Goal: Task Accomplishment & Management: Manage account settings

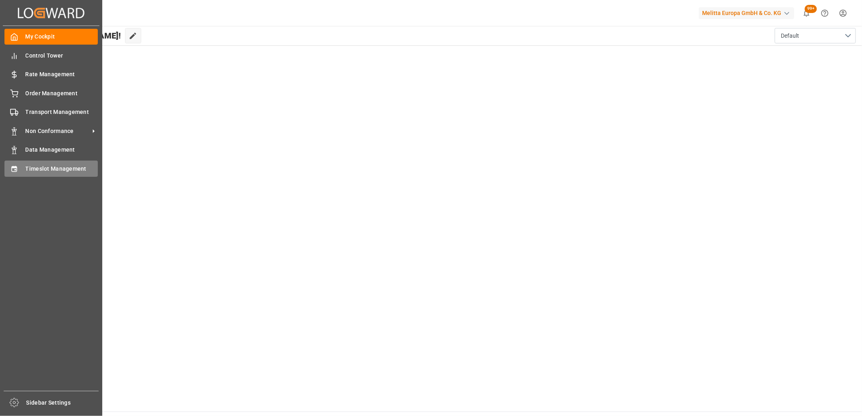
click at [22, 166] on div "Timeslot Management Timeslot Management" at bounding box center [50, 169] width 93 height 16
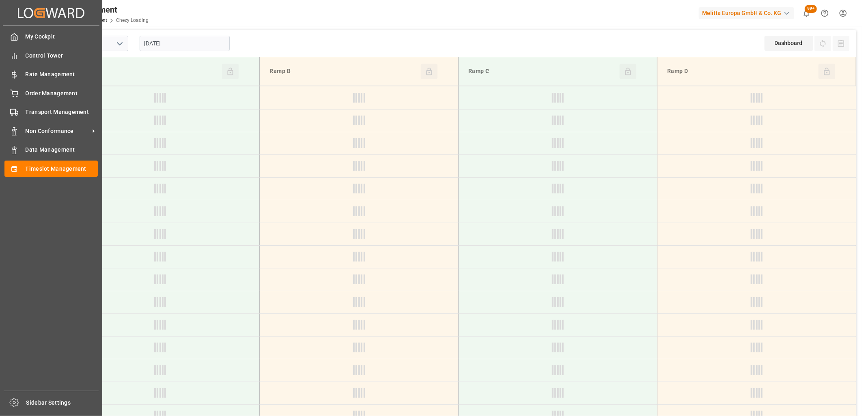
type input "Chezy Loading"
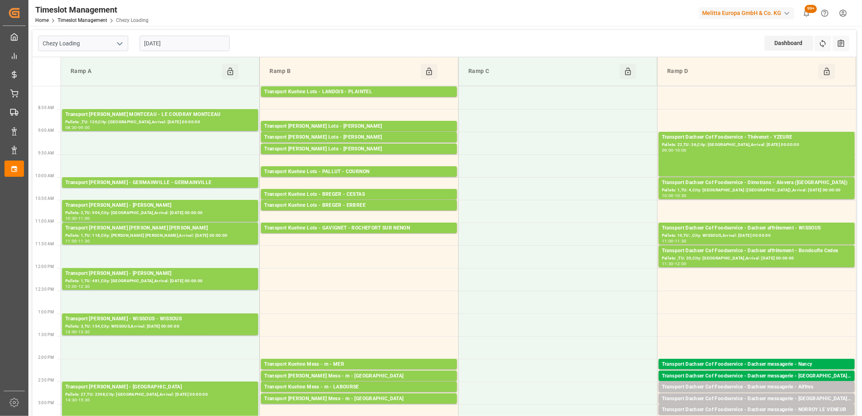
click at [194, 43] on input "[DATE]" at bounding box center [185, 43] width 90 height 15
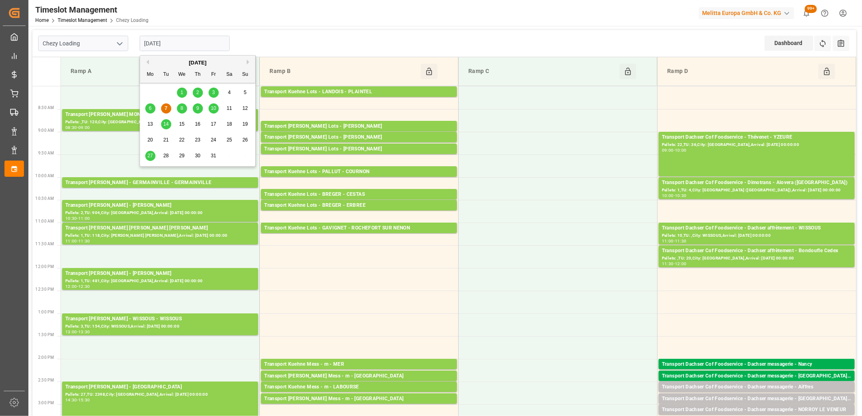
click at [181, 107] on span "8" at bounding box center [182, 108] width 3 height 6
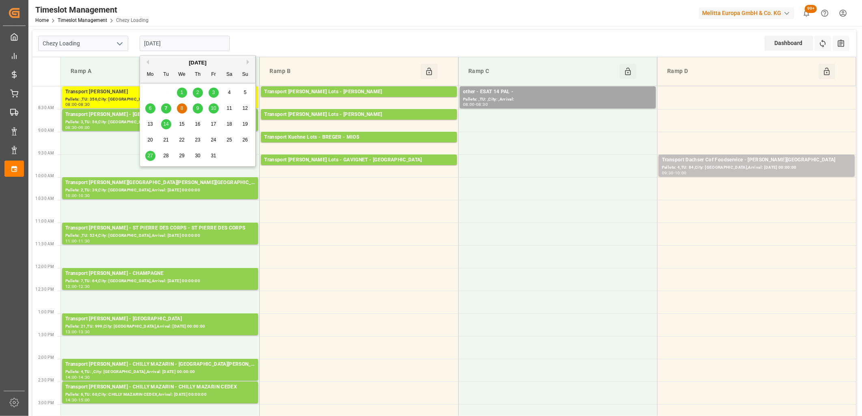
click at [183, 45] on input "[DATE]" at bounding box center [185, 43] width 90 height 15
click at [194, 111] on div "9" at bounding box center [198, 109] width 10 height 10
type input "[DATE]"
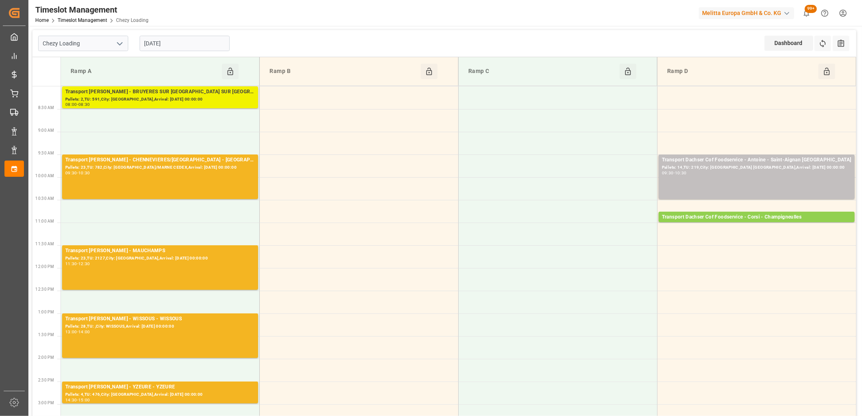
click at [191, 98] on div "Pallets: 2,TU: 591,City: [GEOGRAPHIC_DATA],Arrival: [DATE] 00:00:00" at bounding box center [159, 99] width 189 height 7
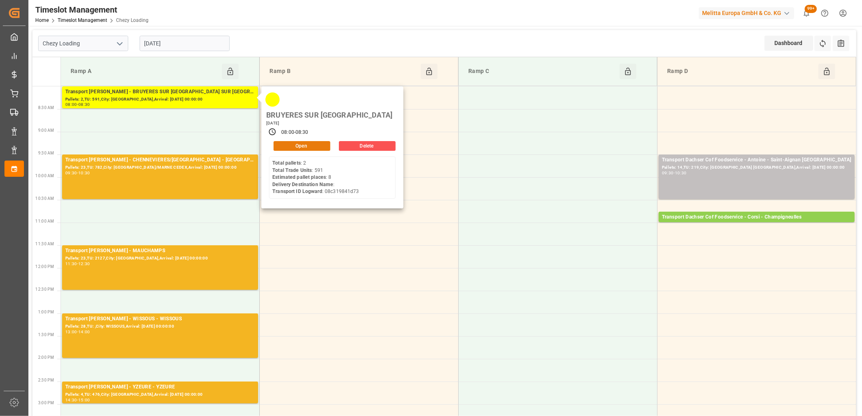
click at [295, 141] on button "Open" at bounding box center [301, 146] width 57 height 10
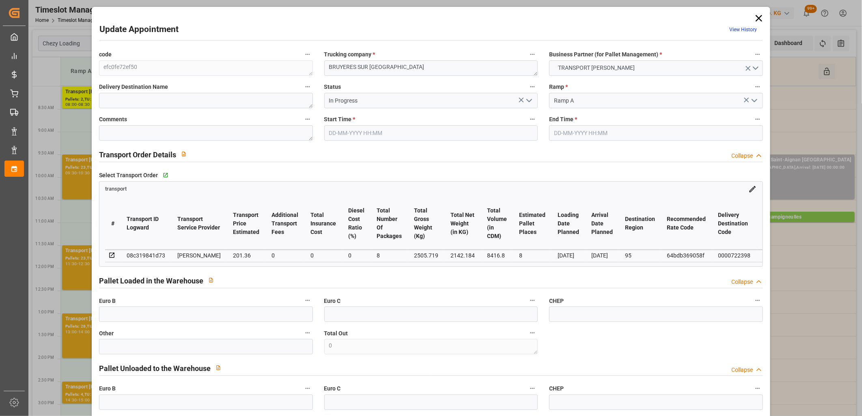
type input "8"
type input "201.36"
type input "0"
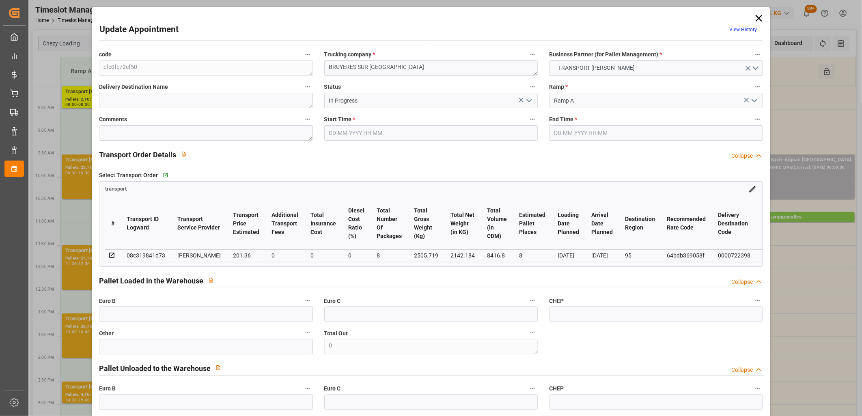
type input "194.554"
type input "-6.806"
type input "8"
type input "2142.184"
type input "3071.487"
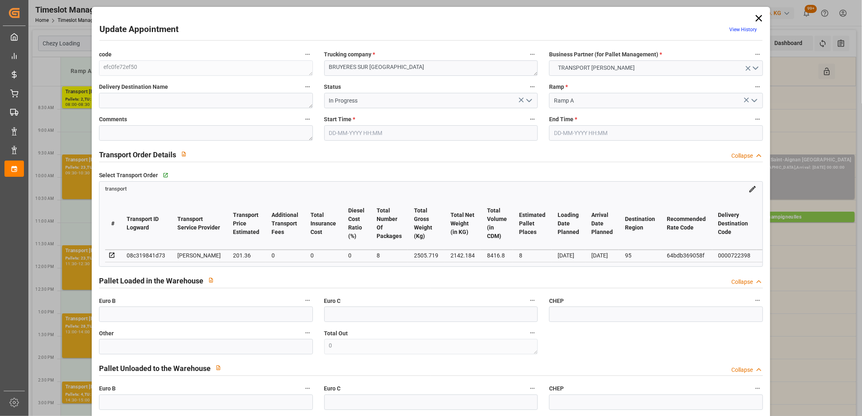
type input "8416.8"
type input "95"
type input "2"
type input "591"
type input "23"
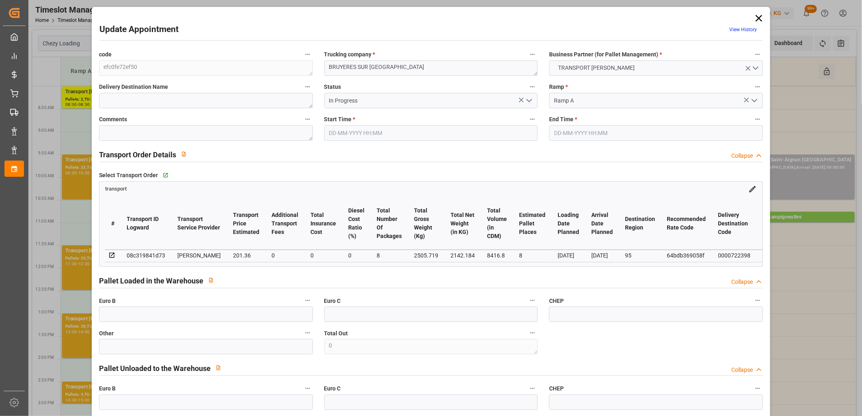
type input "101"
type input "2505.719"
type input "0"
type input "4710.8598"
type input "0"
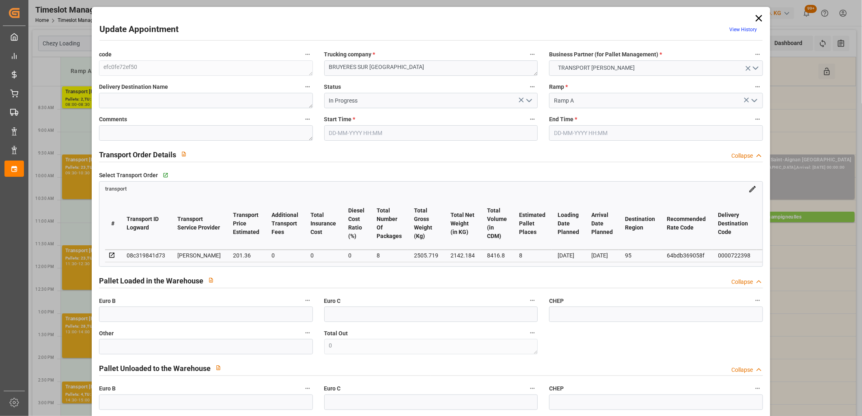
type input "0"
type input "21"
type input "35"
type input "[DATE] 08:00"
type input "[DATE] 08:30"
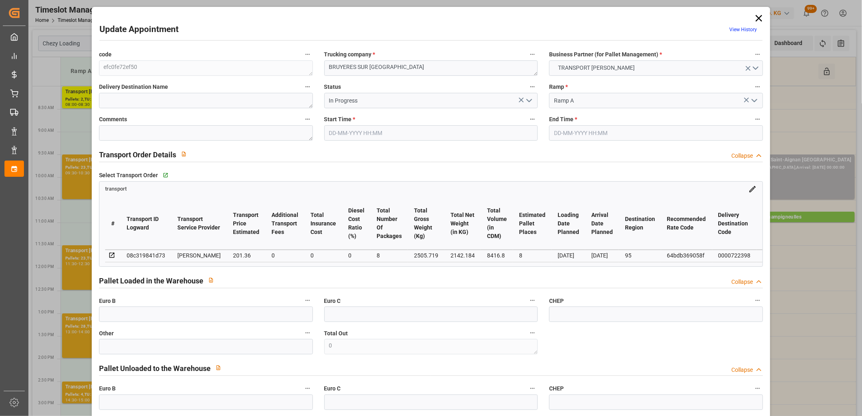
type input "[DATE] 12:34"
type input "[DATE] 11:56"
type input "[DATE]"
click at [526, 102] on icon "open menu" at bounding box center [529, 101] width 10 height 10
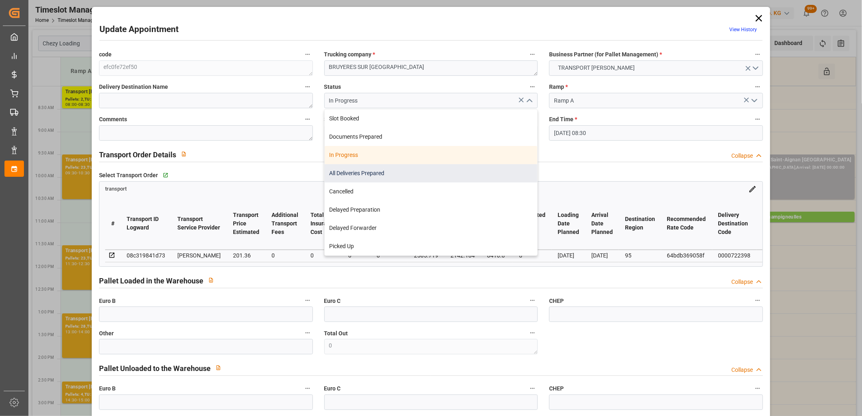
click at [458, 170] on div "All Deliveries Prepared" at bounding box center [431, 173] width 213 height 18
type input "All Deliveries Prepared"
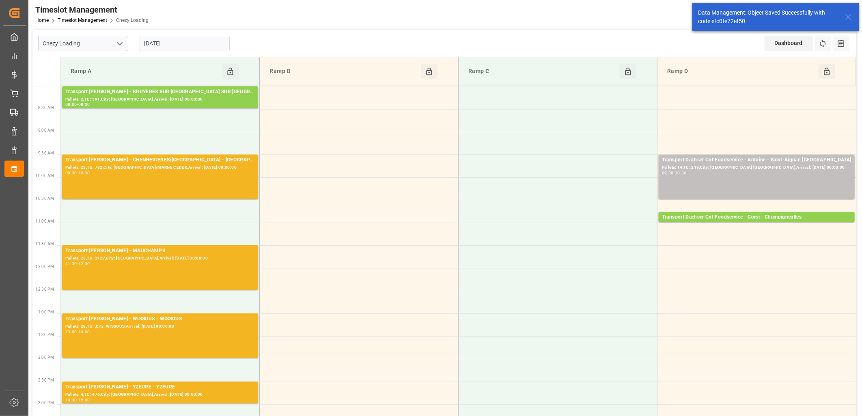
click at [205, 45] on input "[DATE]" at bounding box center [185, 43] width 90 height 15
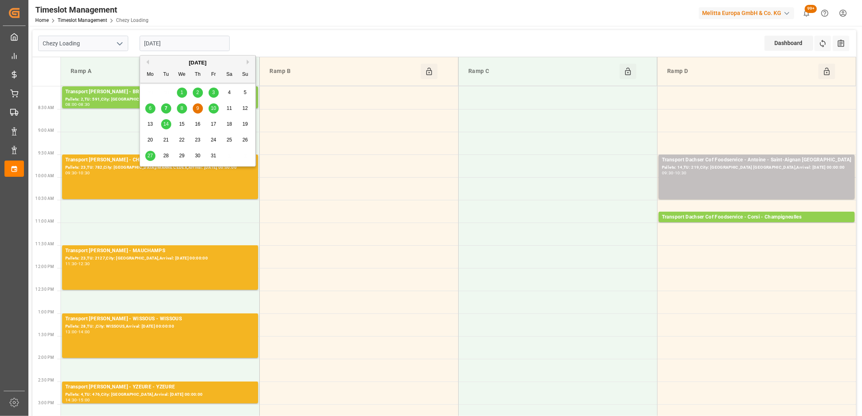
click at [213, 108] on span "10" at bounding box center [213, 108] width 5 height 6
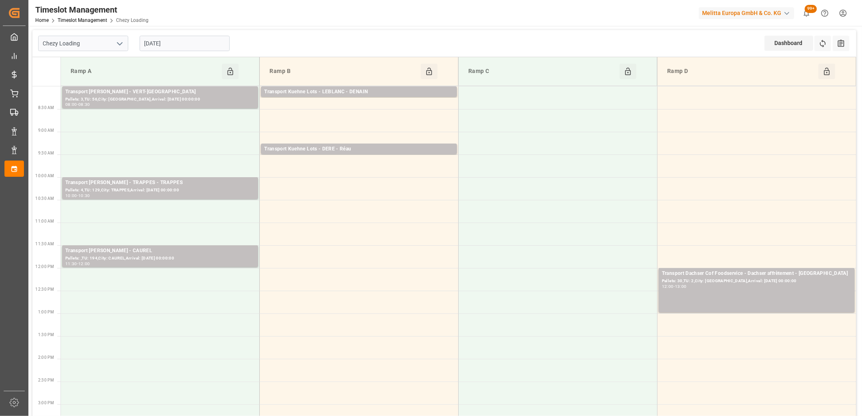
click at [191, 33] on div "[DATE]" at bounding box center [184, 43] width 101 height 27
click at [191, 43] on input "[DATE]" at bounding box center [185, 43] width 90 height 15
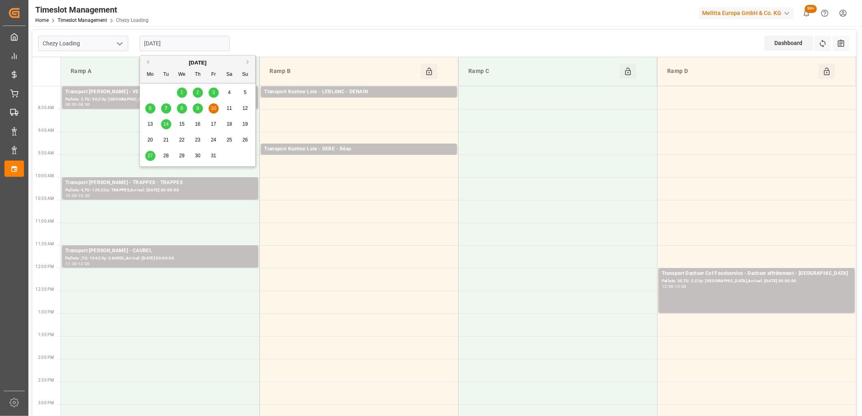
click at [179, 107] on div "8" at bounding box center [182, 109] width 10 height 10
type input "[DATE]"
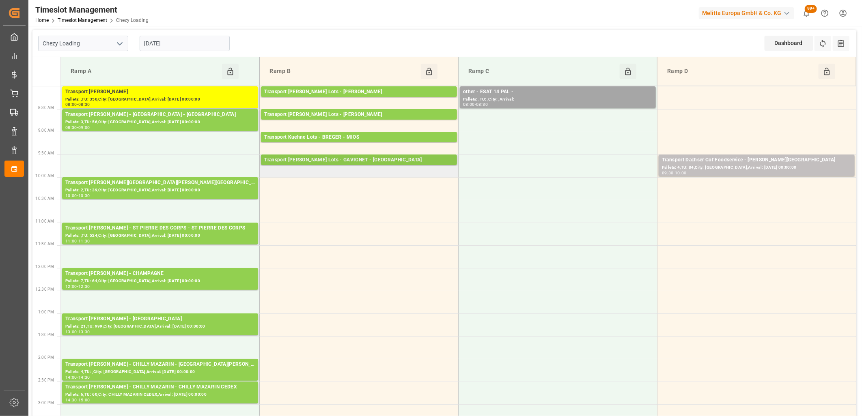
click at [354, 161] on div "Transport [PERSON_NAME] Lots - GAVIGNET - [GEOGRAPHIC_DATA]" at bounding box center [358, 160] width 189 height 8
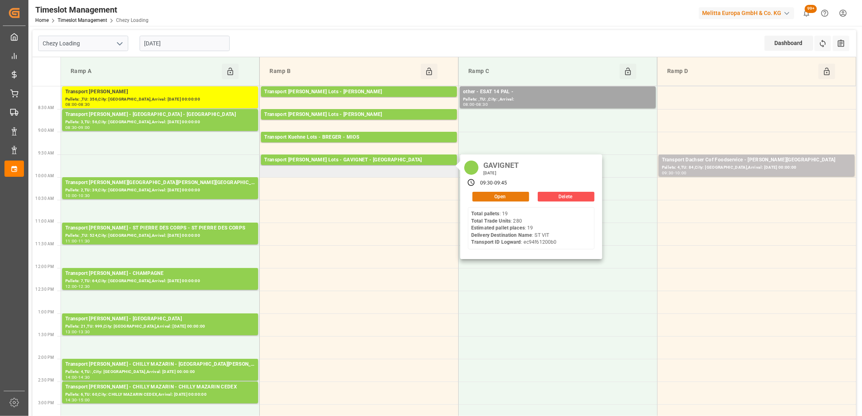
click at [478, 198] on button "Open" at bounding box center [500, 197] width 57 height 10
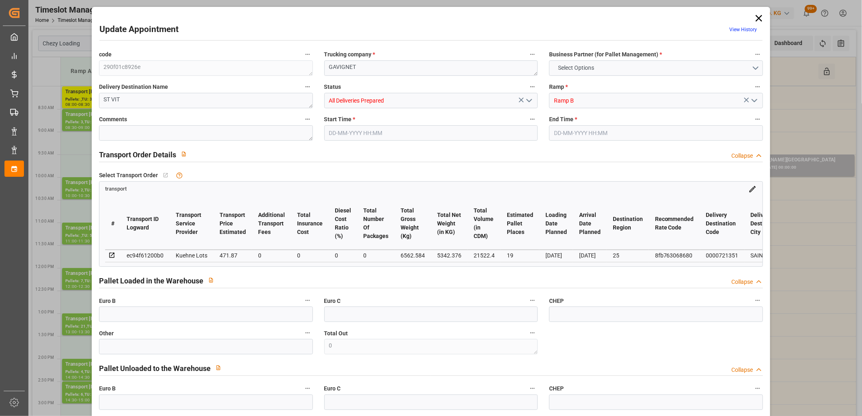
type input "19"
type input "471.87"
type input "0"
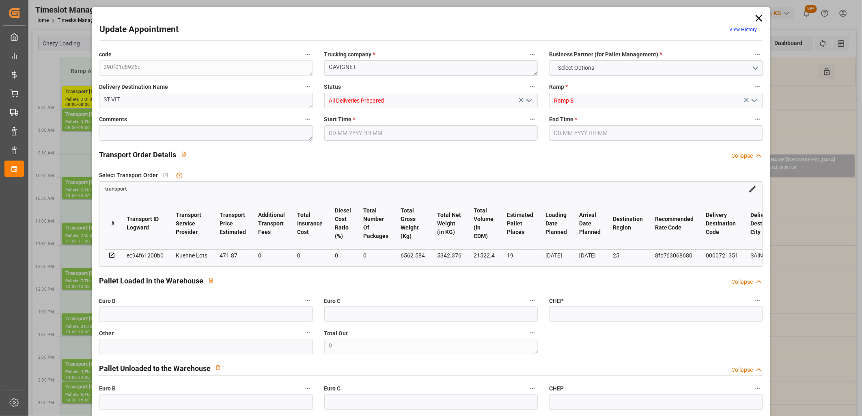
type input "471.87"
type input "0"
type input "5342.376"
type input "7507"
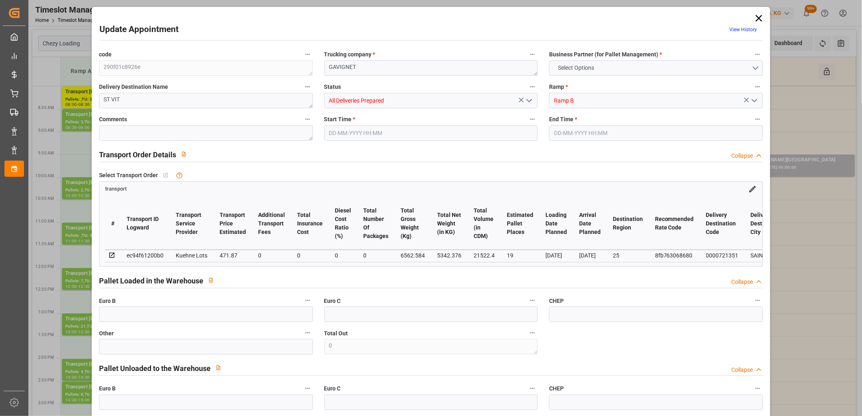
type input "21522.4"
type input "25"
type input "19"
type input "280"
type input "24"
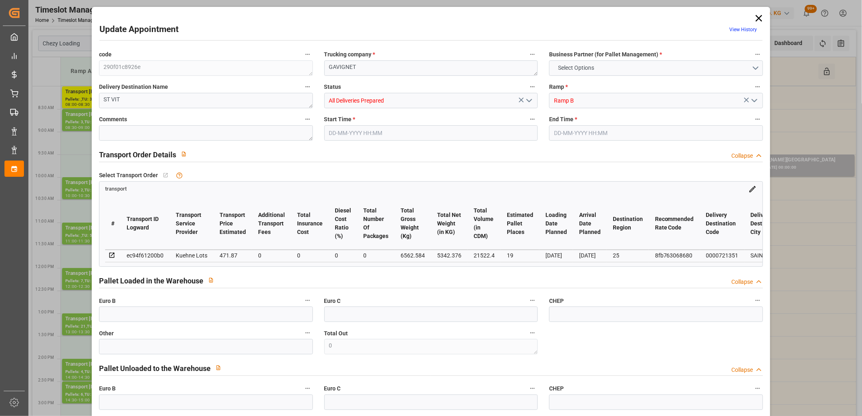
type input "101"
type input "6562.584"
type input "0"
type input "4710.8598"
type input "0"
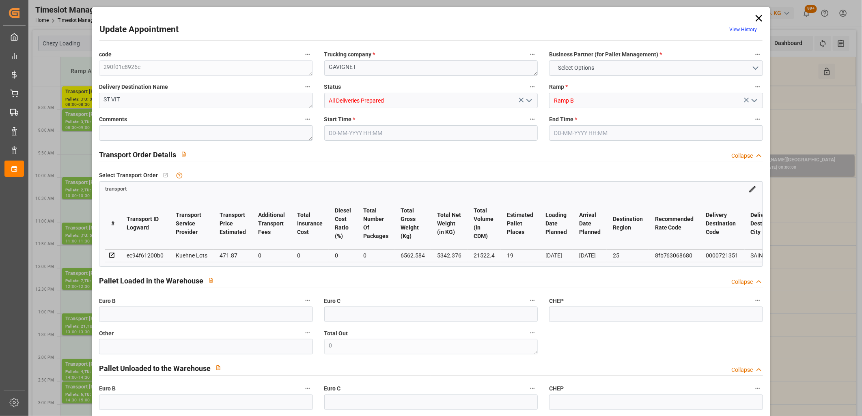
type input "0"
type input "21"
type input "35"
type input "[DATE] 09:30"
type input "[DATE] 09:45"
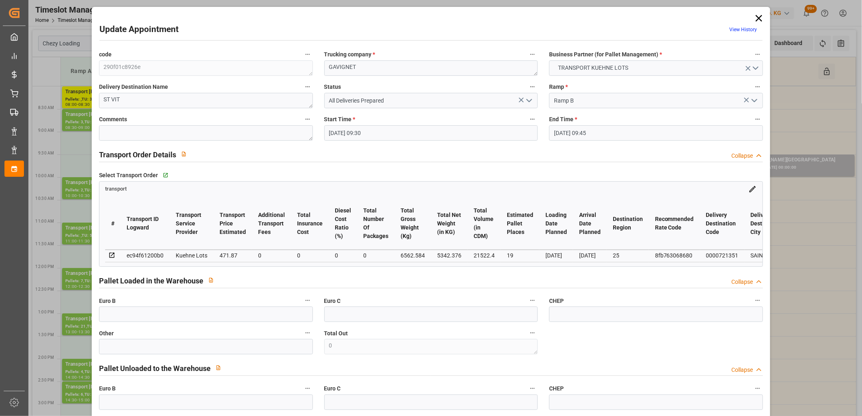
type input "[DATE] 12:29"
type input "[DATE] 11:18"
type input "[DATE]"
click at [755, 19] on icon at bounding box center [758, 18] width 6 height 6
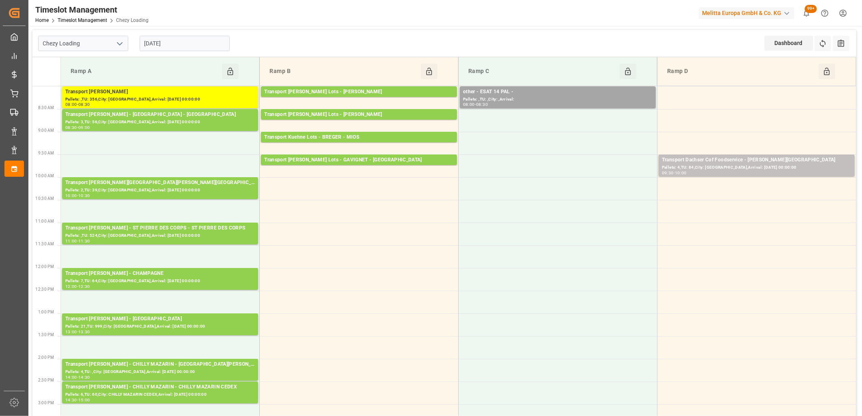
click at [183, 37] on input "[DATE]" at bounding box center [185, 43] width 90 height 15
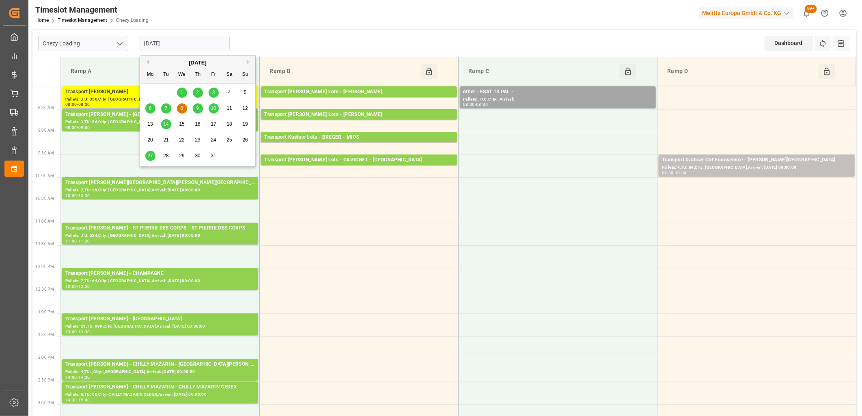
click at [165, 113] on div "7" at bounding box center [166, 109] width 10 height 10
type input "[DATE]"
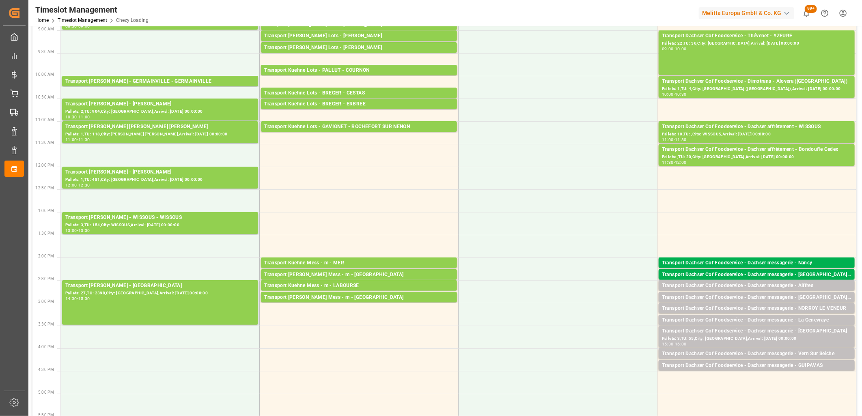
scroll to position [135, 0]
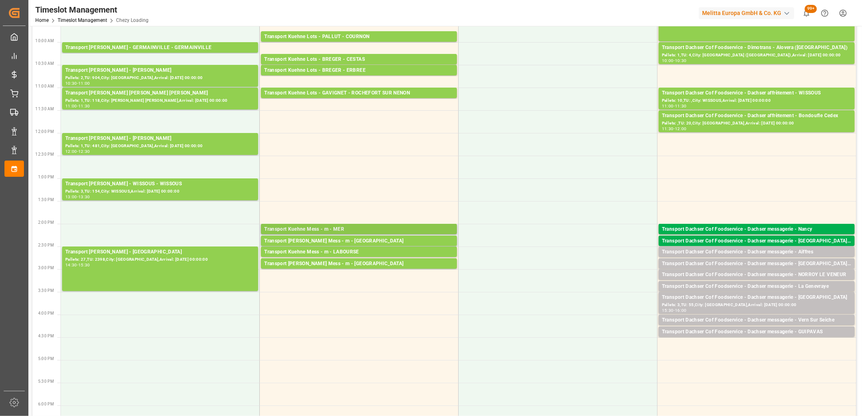
click at [323, 230] on div "Transport Kuehne Mess - m - MER" at bounding box center [358, 230] width 189 height 8
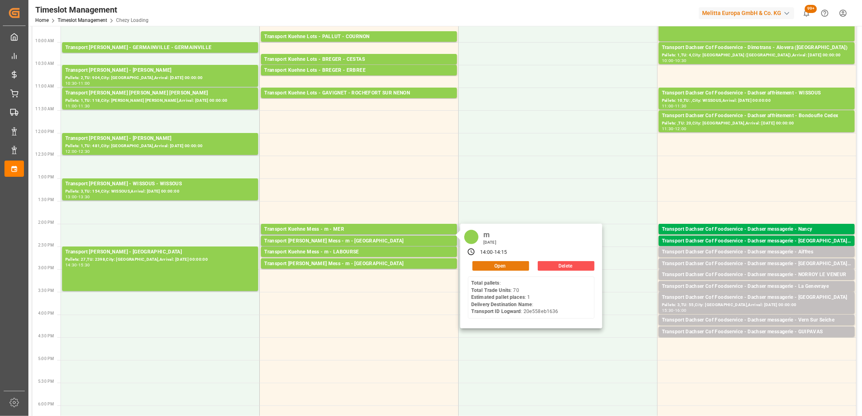
click at [487, 266] on button "Open" at bounding box center [500, 266] width 57 height 10
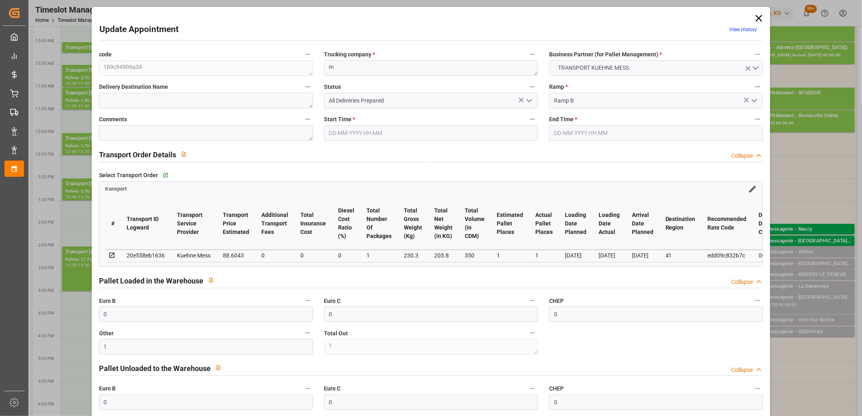
type input "[DATE] 14:00"
type input "[DATE] 14:15"
type input "[DATE] 11:25"
type input "[DATE]"
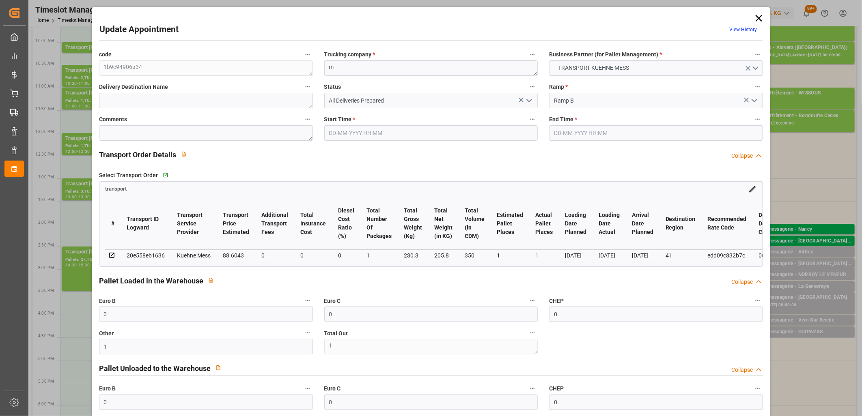
type input "[DATE]"
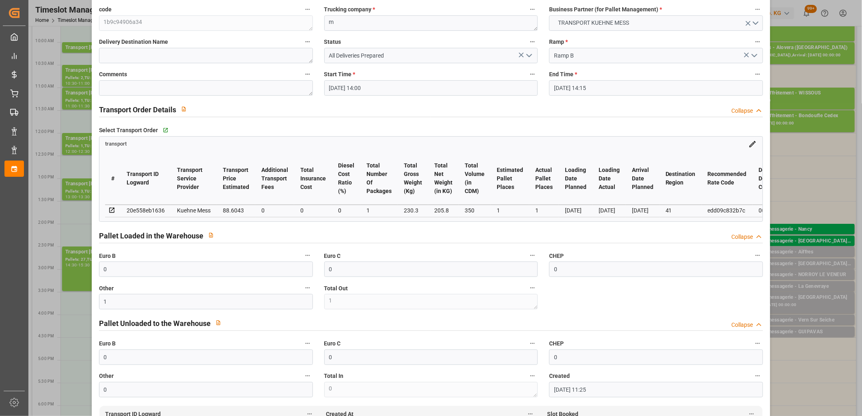
scroll to position [0, 0]
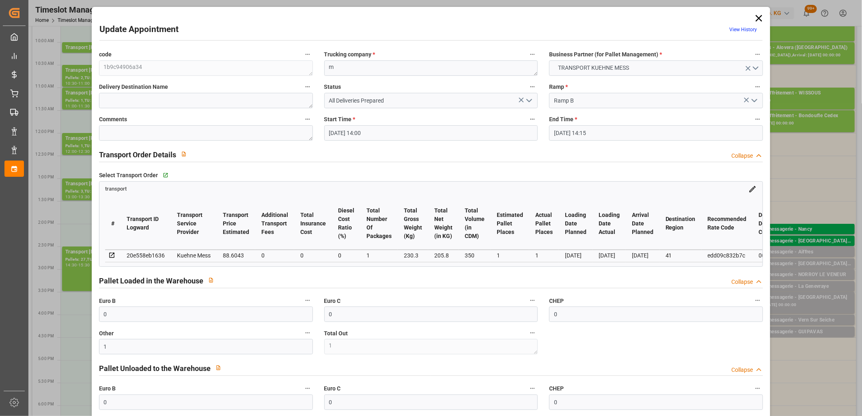
click at [755, 15] on icon at bounding box center [758, 18] width 11 height 11
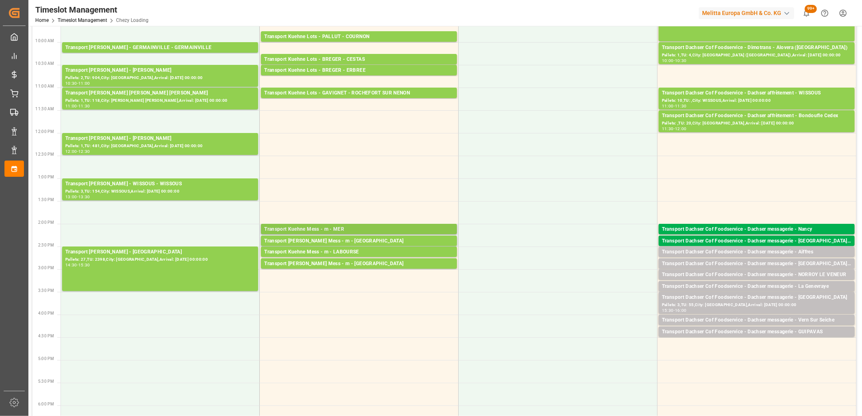
click at [320, 228] on div "Transport Kuehne Mess - m - MER" at bounding box center [358, 230] width 189 height 8
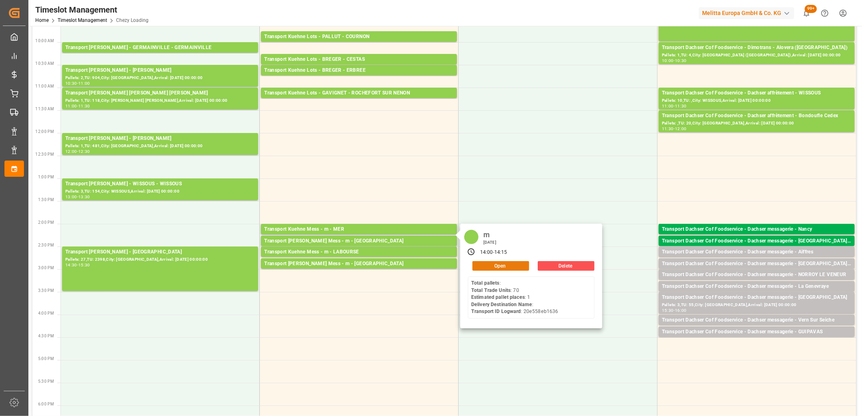
click at [504, 264] on button "Open" at bounding box center [500, 266] width 57 height 10
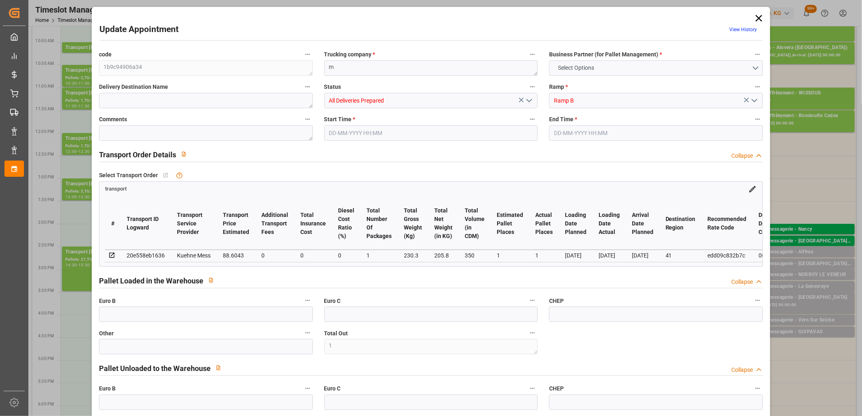
type input "0"
type input "1"
type input "0"
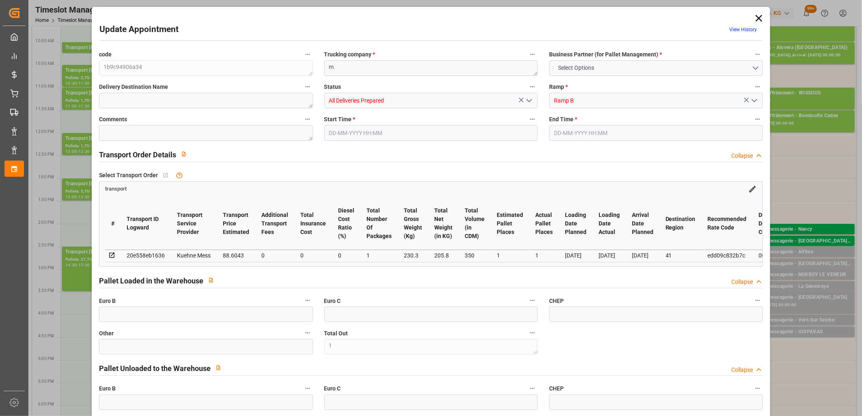
type input "0"
type input "1"
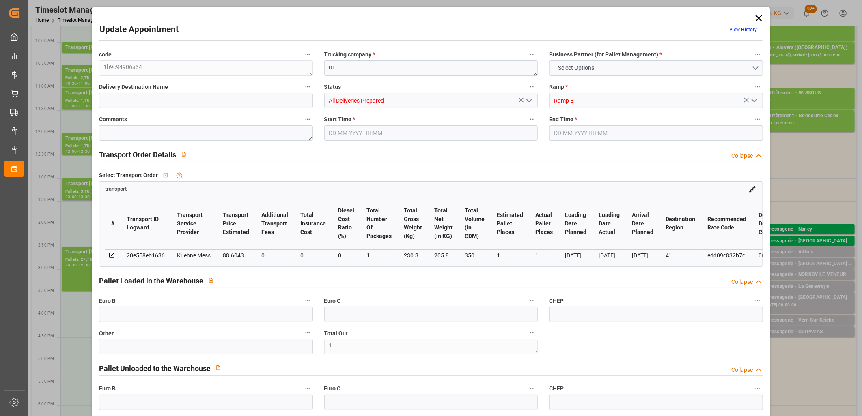
type input "88.6043"
type input "0"
type input "88.6043"
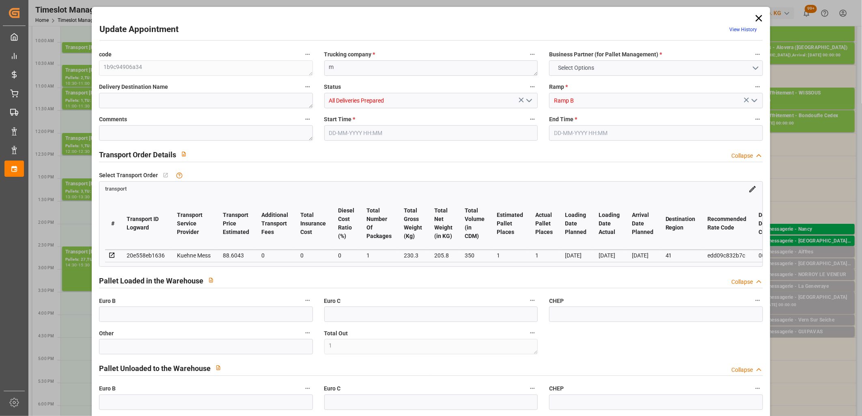
type input "0"
type input "1"
type input "205.8"
type input "253.3"
type input "350"
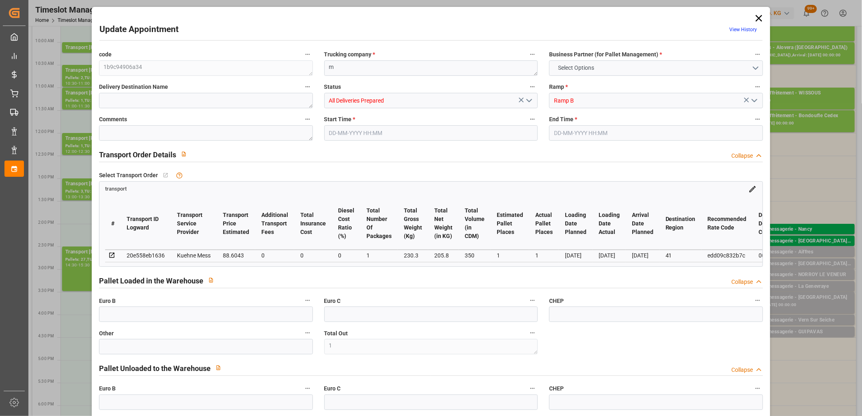
type input "41"
type input "0"
type input "70"
type input "1"
type input "101"
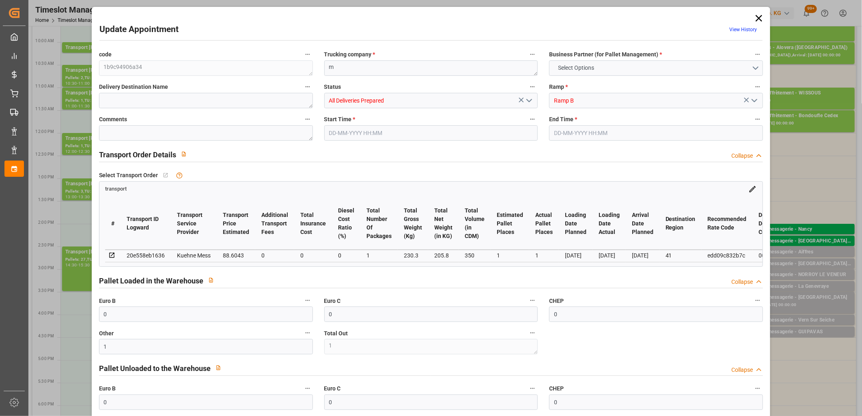
type input "230.3"
type input "0"
type input "4710.8598"
type input "0"
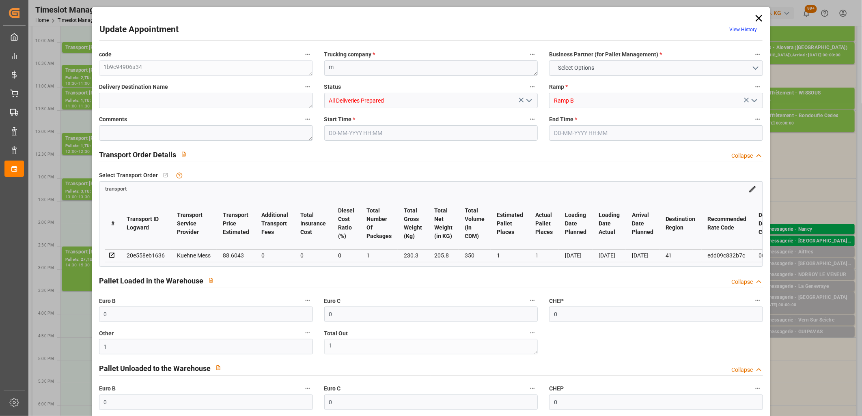
type input "21"
type input "35"
type input "[DATE] 14:00"
type input "[DATE] 14:15"
type input "[DATE] 11:25"
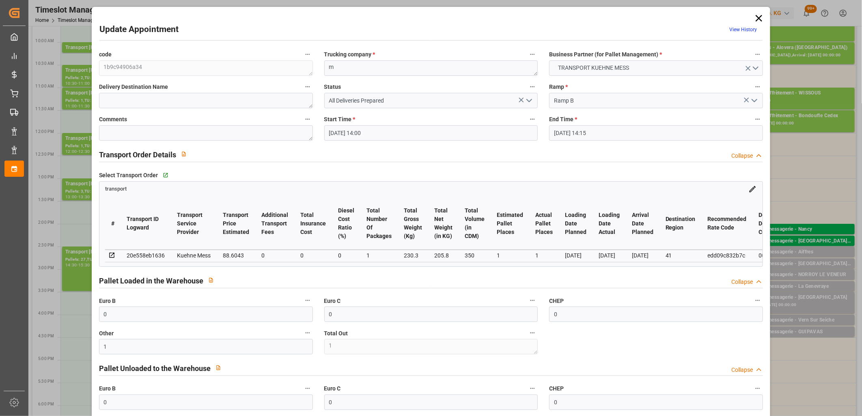
type input "[DATE] 11:25"
type input "[DATE]"
click at [529, 102] on icon "open menu" at bounding box center [529, 101] width 10 height 10
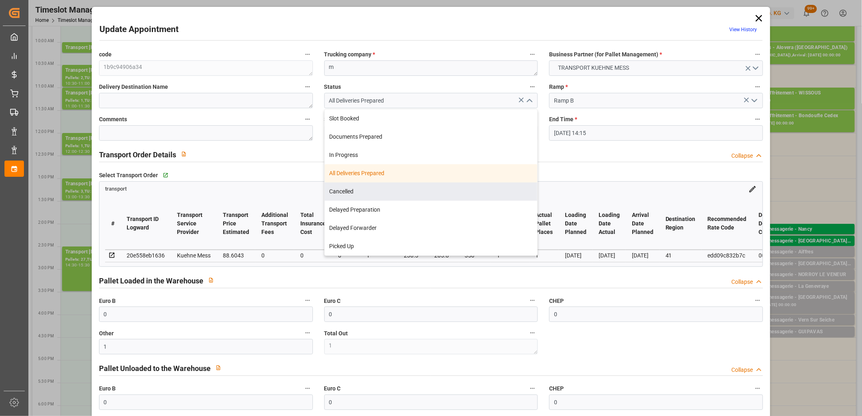
click at [755, 19] on icon at bounding box center [758, 18] width 11 height 11
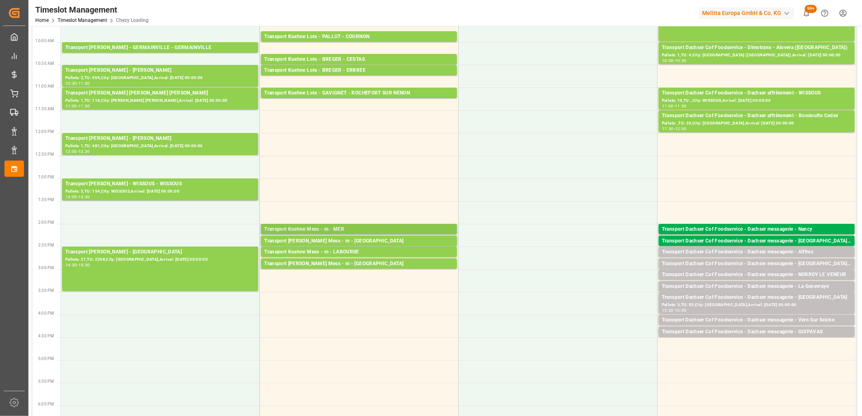
click at [326, 231] on div "Transport Kuehne Mess - m - MER" at bounding box center [358, 230] width 189 height 8
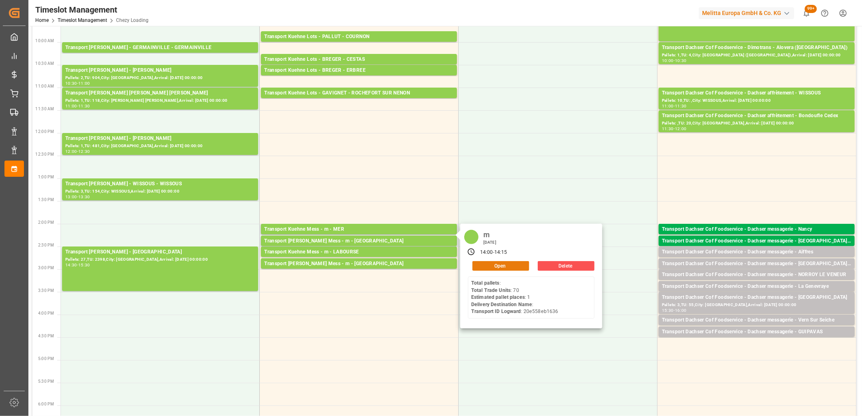
click at [479, 261] on button "Open" at bounding box center [500, 266] width 57 height 10
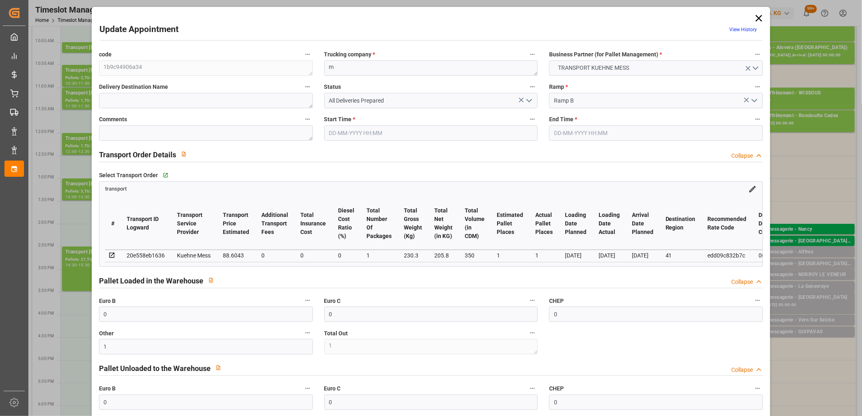
type input "[DATE] 14:00"
type input "[DATE] 14:15"
type input "[DATE] 11:25"
type input "[DATE]"
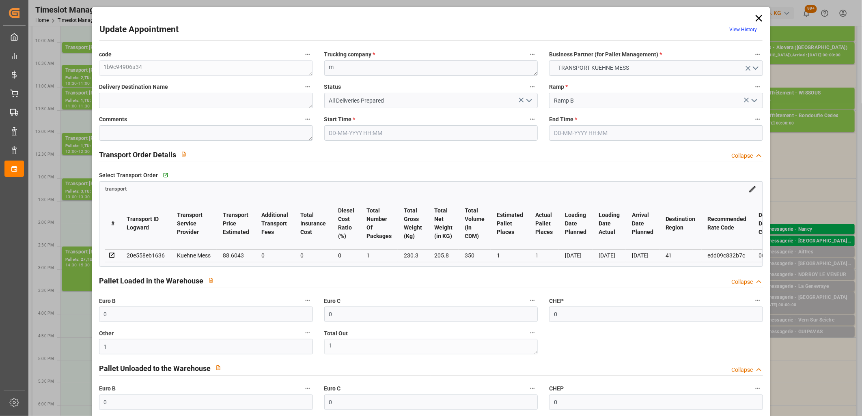
type input "[DATE]"
click at [527, 100] on polyline "open menu" at bounding box center [529, 100] width 5 height 2
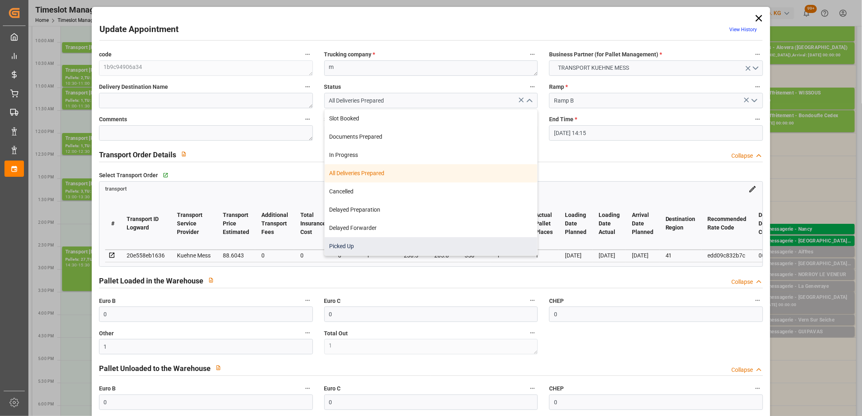
click at [417, 240] on div "Picked Up" at bounding box center [431, 246] width 213 height 18
type input "Picked Up"
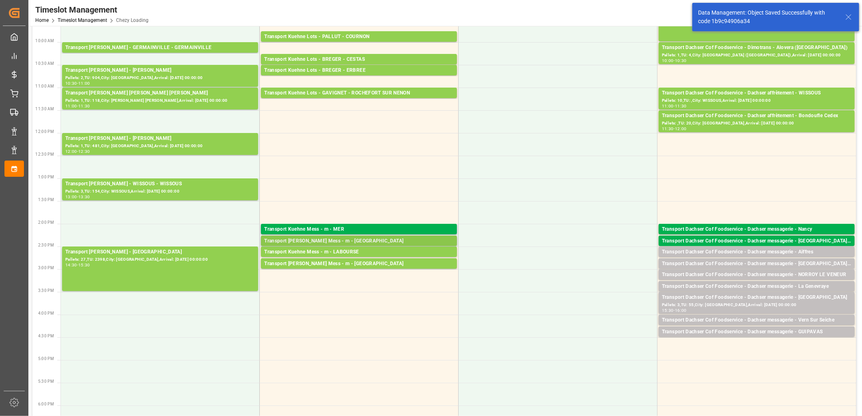
click at [316, 241] on div "Transport [PERSON_NAME] Mess - m - [GEOGRAPHIC_DATA]" at bounding box center [358, 241] width 189 height 8
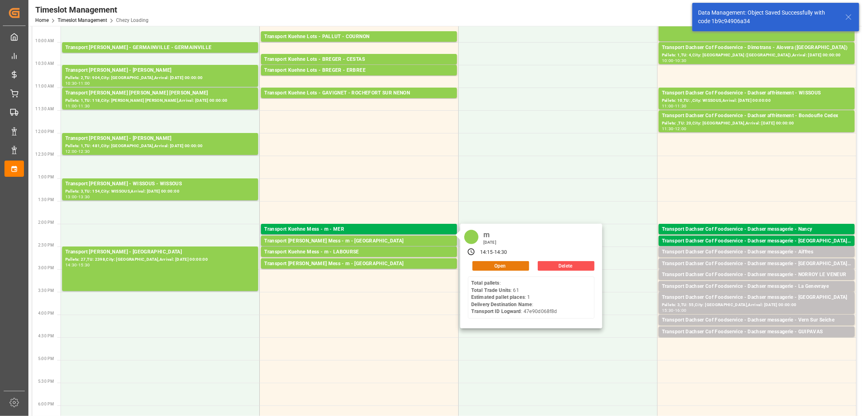
click at [501, 268] on button "Open" at bounding box center [500, 266] width 57 height 10
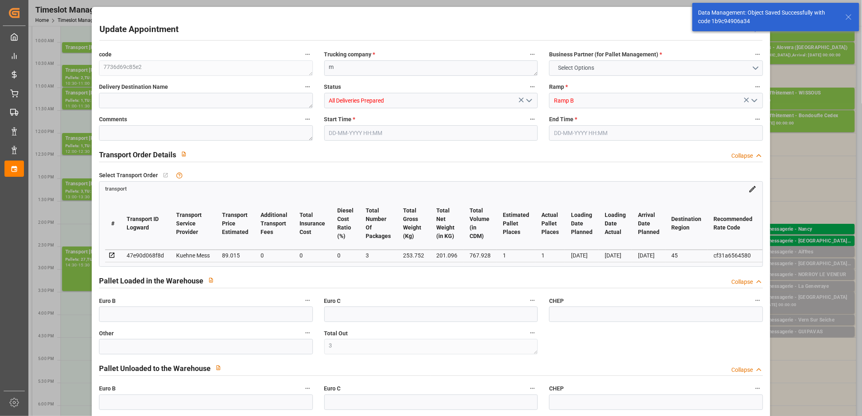
type input "3"
type input "0"
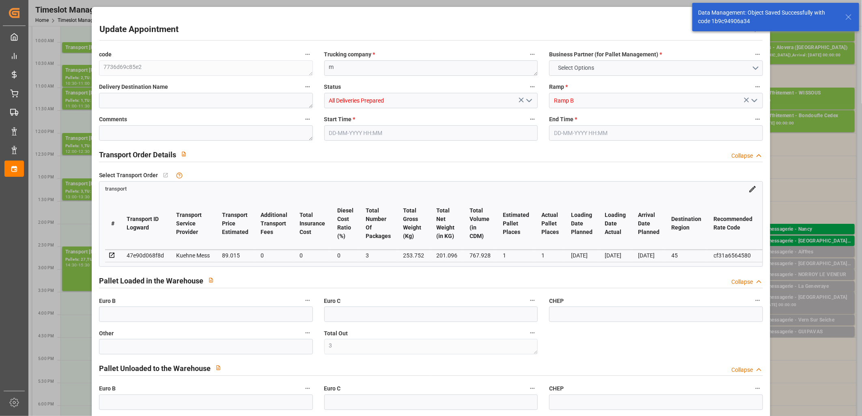
type input "0"
type input "1"
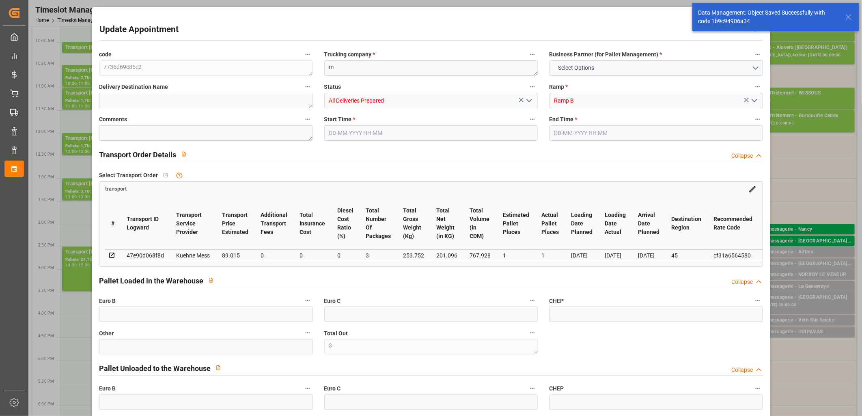
type input "89.015"
type input "0"
type input "89.015"
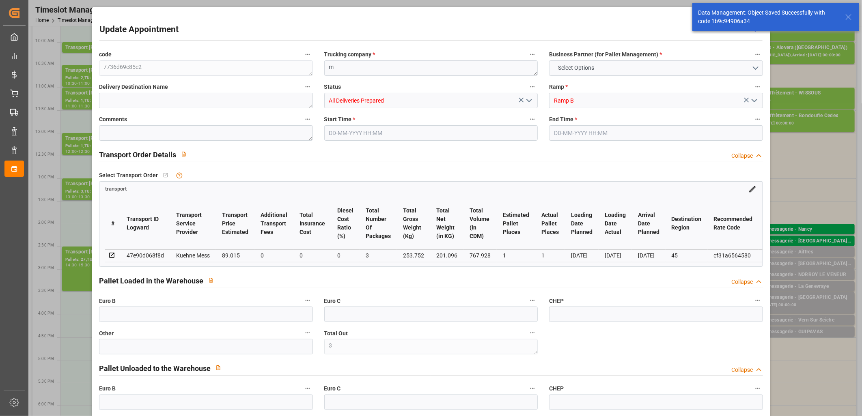
type input "0"
type input "3"
type input "201.096"
type input "322.752"
type input "767.928"
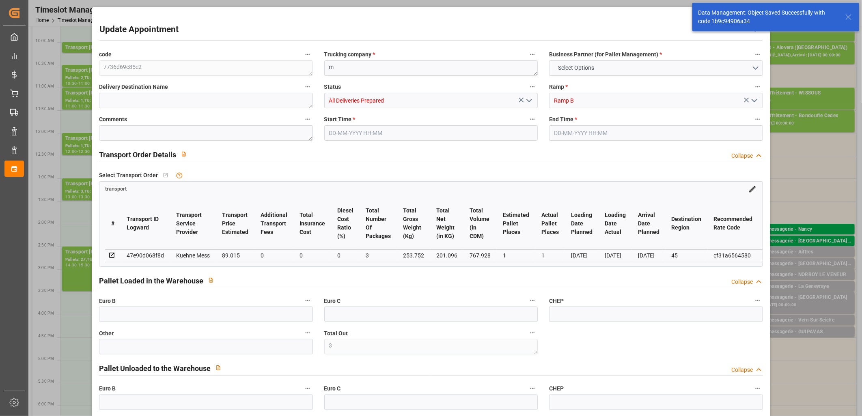
type input "45"
type input "0"
type input "61"
type input "3"
type input "101"
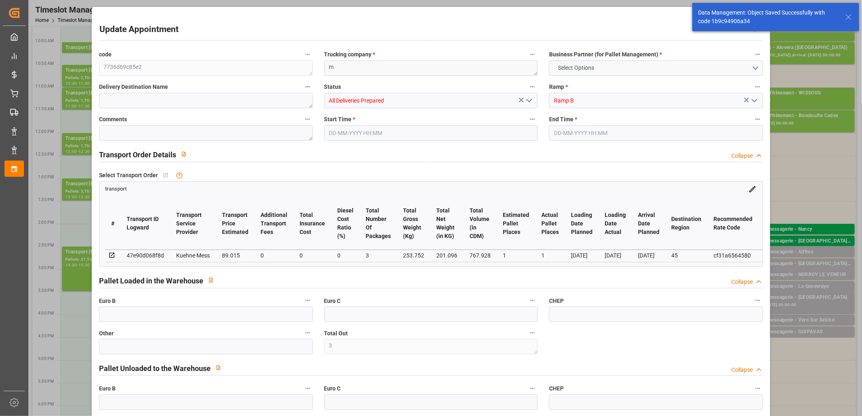
type input "253.752"
type input "0"
type input "4710.8598"
type input "0"
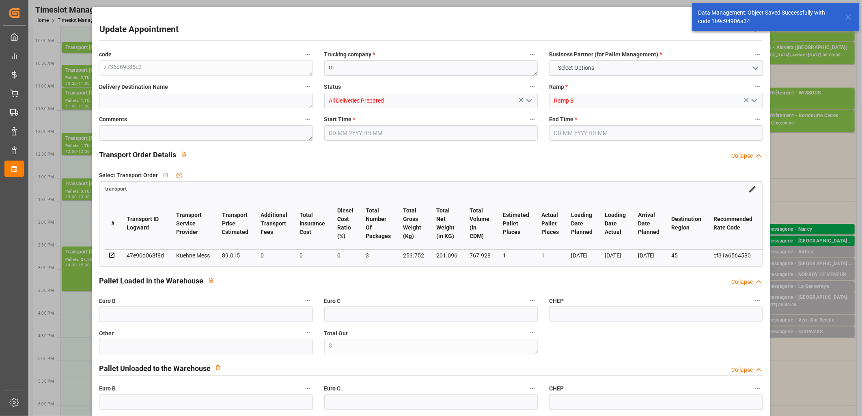
type input "21"
type input "35"
type input "[DATE] 14:15"
type input "[DATE] 14:30"
type input "[DATE] 11:25"
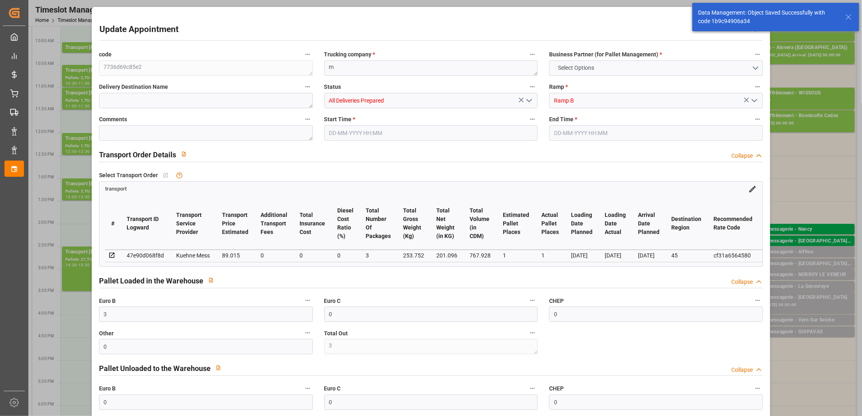
type input "[DATE] 11:25"
type input "[DATE]"
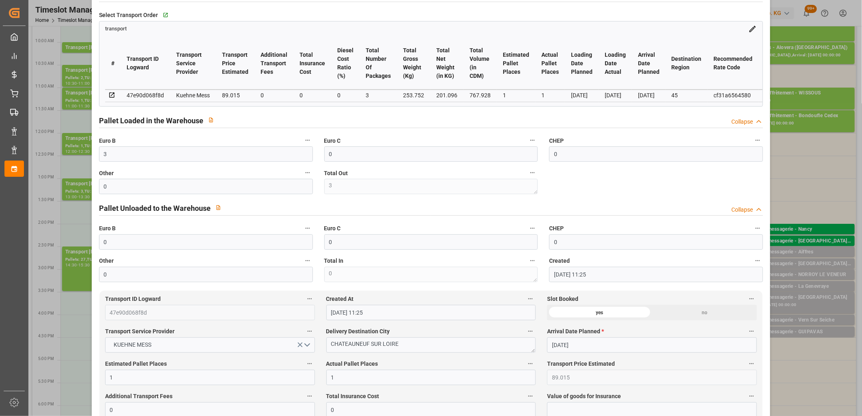
scroll to position [180, 0]
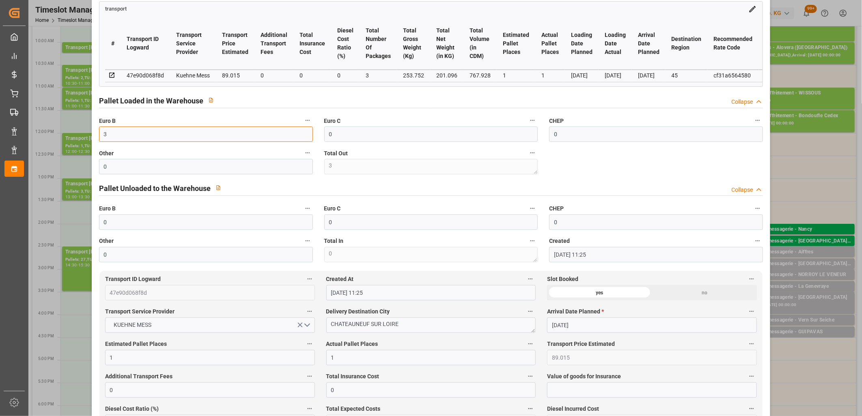
drag, startPoint x: 135, startPoint y: 140, endPoint x: 86, endPoint y: 136, distance: 49.2
click at [86, 136] on div "Update Appointment View History code 7736d69c85e2 Trucking company * m Business…" at bounding box center [431, 208] width 862 height 416
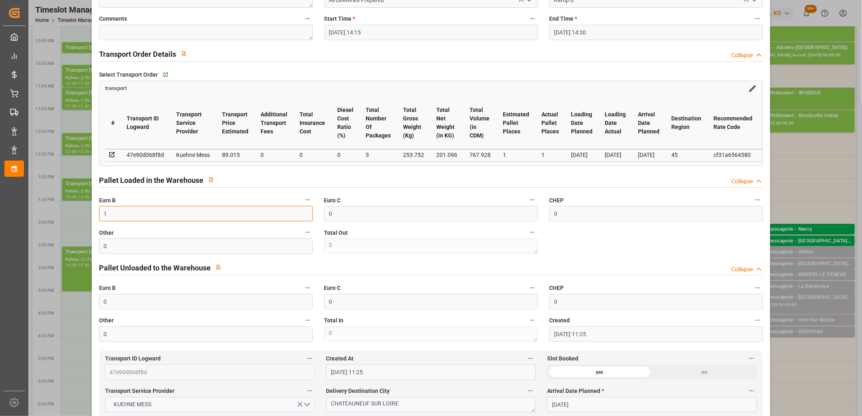
scroll to position [0, 0]
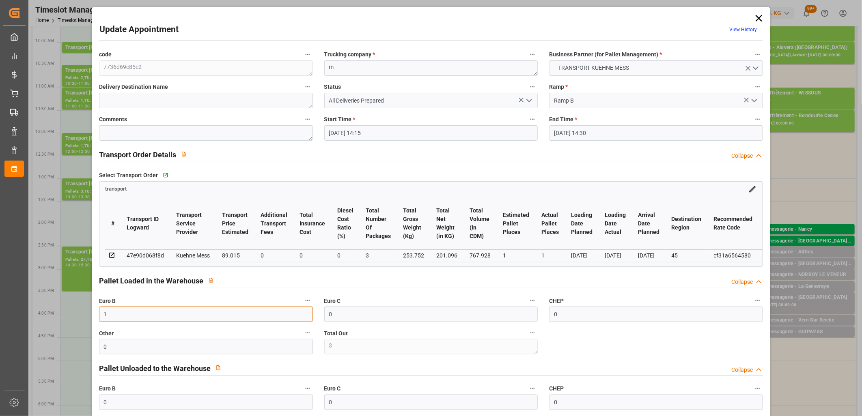
type input "1"
click at [530, 101] on icon "open menu" at bounding box center [529, 101] width 10 height 10
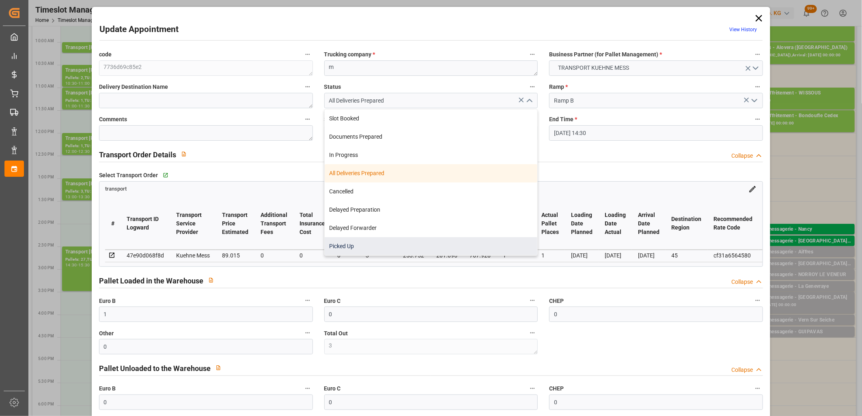
click at [457, 249] on div "Picked Up" at bounding box center [431, 246] width 213 height 18
type input "Picked Up"
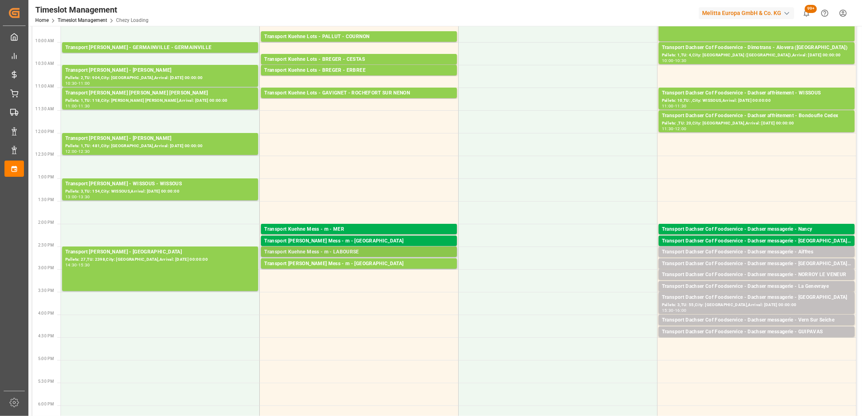
click at [326, 249] on div "Transport Kuehne Mess - m - LABOURSE" at bounding box center [358, 252] width 189 height 8
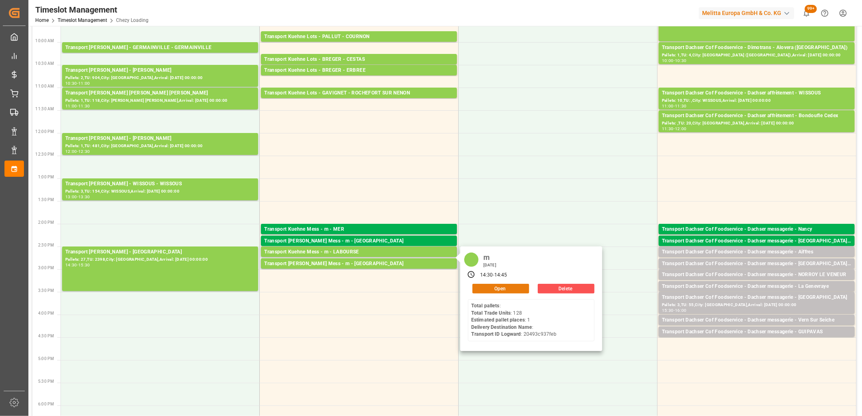
click at [505, 287] on button "Open" at bounding box center [500, 289] width 57 height 10
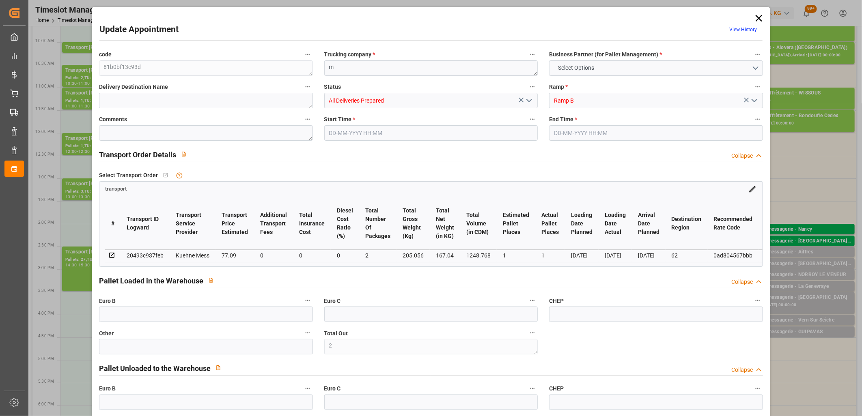
type input "0"
type input "2"
type input "0"
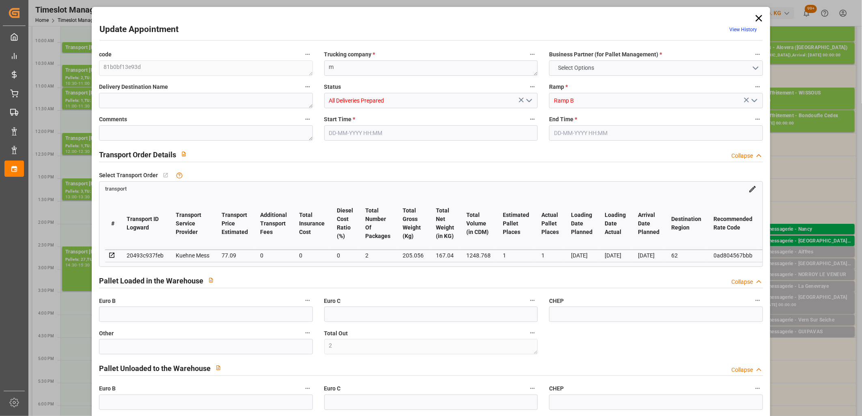
type input "0"
type input "1"
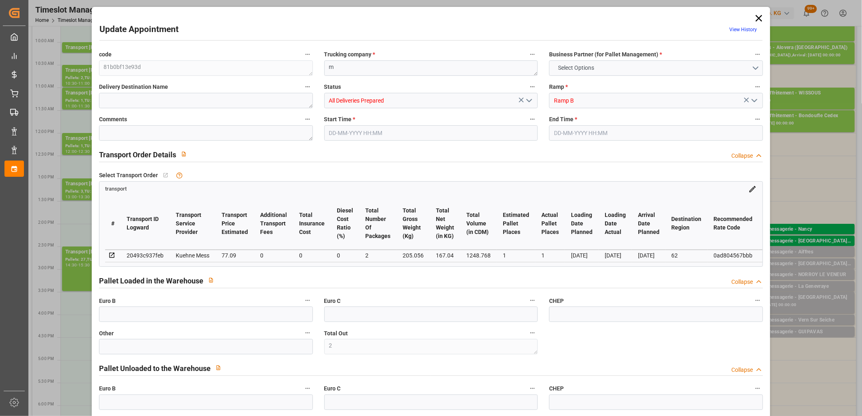
type input "77.09"
type input "0"
type input "77.09"
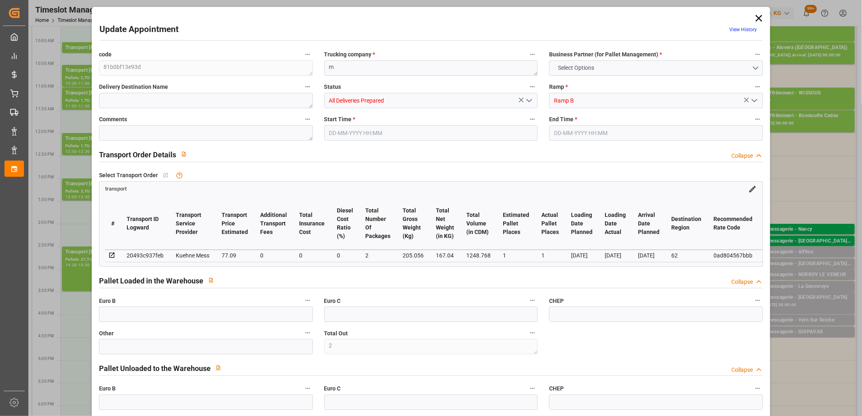
type input "0"
type input "2"
type input "167.04"
type input "260"
type input "1248.768"
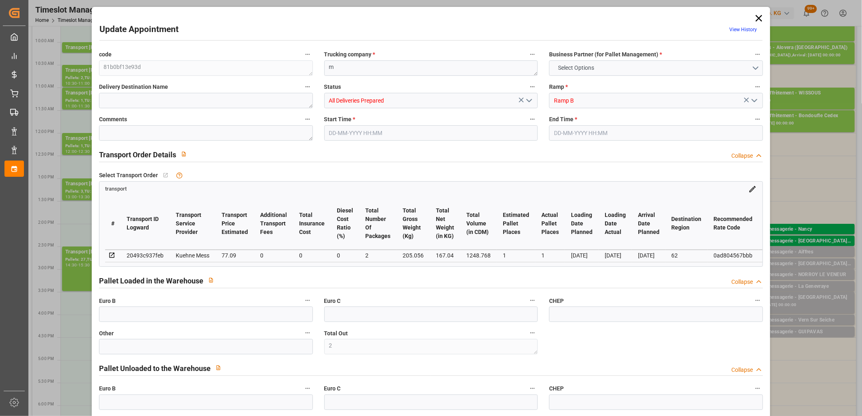
type input "62"
type input "0"
type input "128"
type input "2"
type input "101"
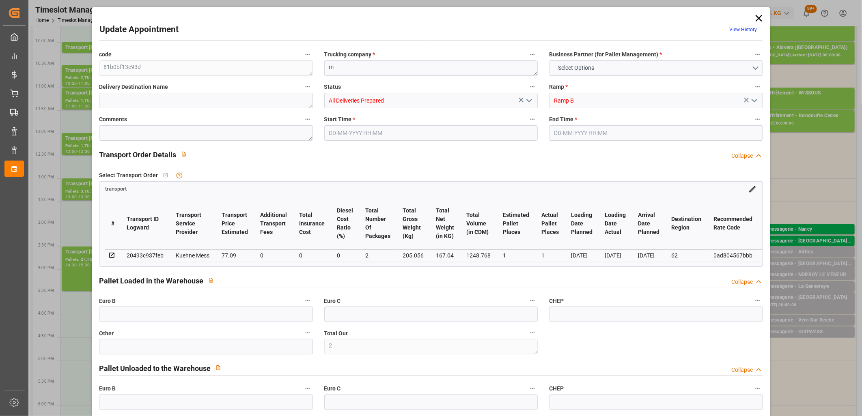
type input "205.056"
type input "0"
type input "4710.8598"
type input "0"
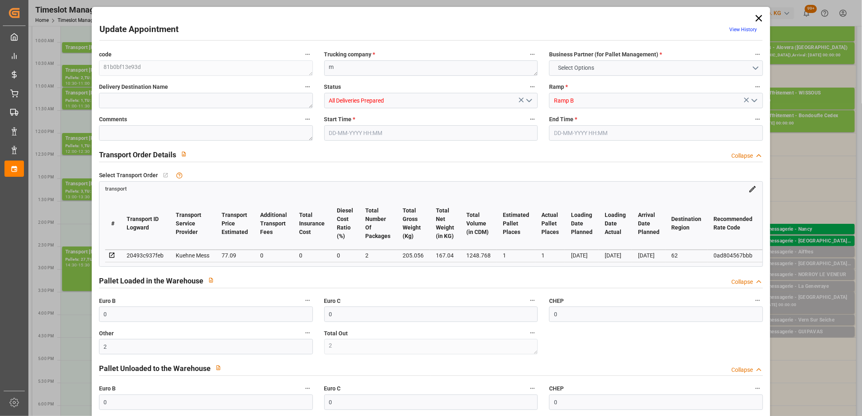
type input "21"
type input "35"
type input "[DATE] 14:30"
type input "[DATE] 14:45"
type input "[DATE] 11:26"
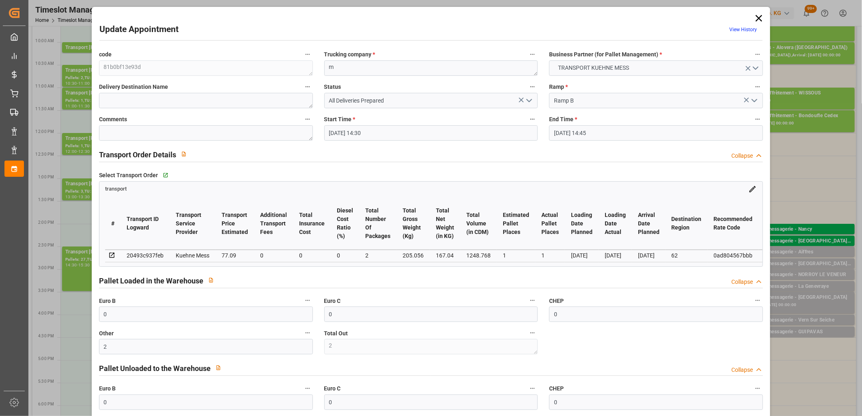
type input "[DATE] 11:26"
type input "[DATE]"
click at [527, 99] on icon "open menu" at bounding box center [529, 101] width 10 height 10
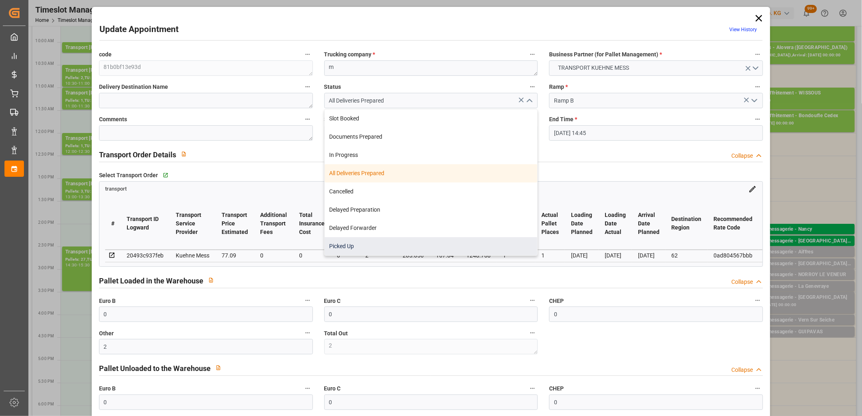
click at [485, 239] on div "Picked Up" at bounding box center [431, 246] width 213 height 18
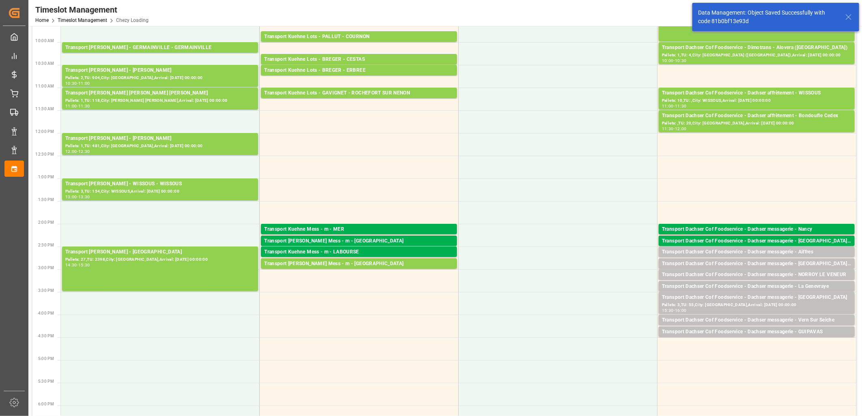
click at [327, 264] on div "Transport [PERSON_NAME] Mess - m - [GEOGRAPHIC_DATA]" at bounding box center [358, 264] width 189 height 8
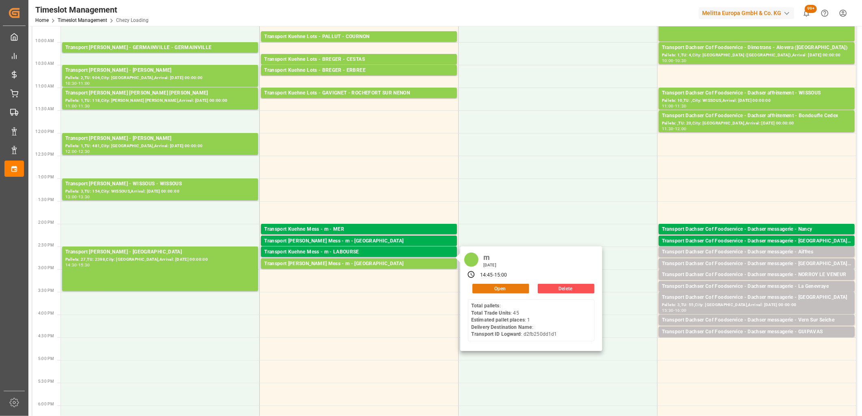
click at [488, 287] on button "Open" at bounding box center [500, 289] width 57 height 10
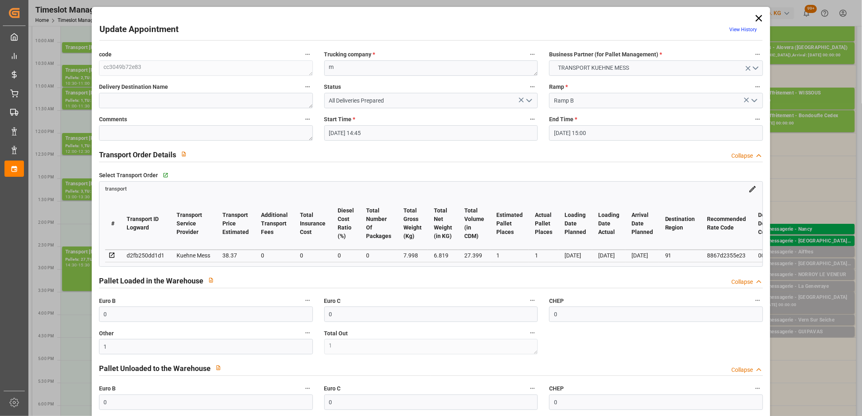
click at [530, 102] on icon "open menu" at bounding box center [529, 101] width 10 height 10
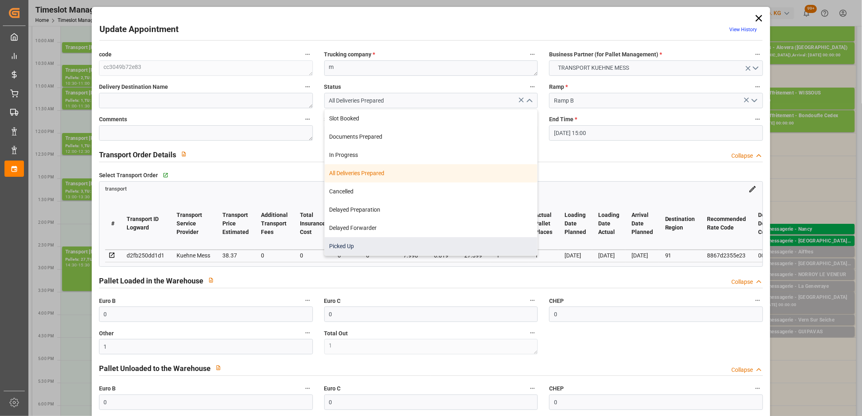
click at [457, 241] on div "Picked Up" at bounding box center [431, 246] width 213 height 18
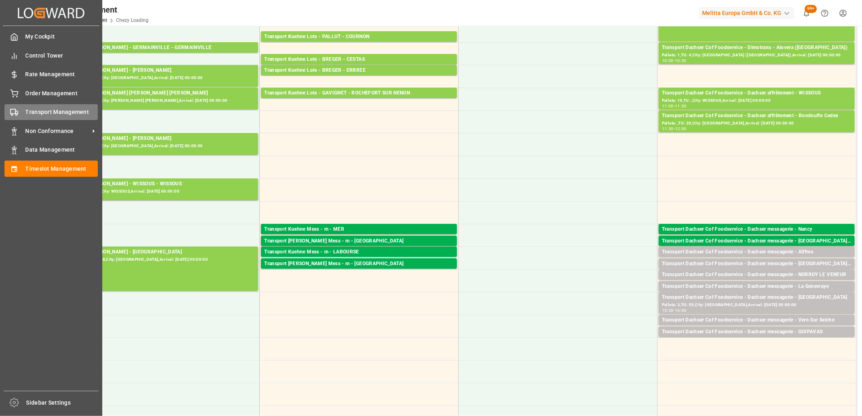
click at [24, 116] on div "Transport Management Transport Management" at bounding box center [50, 112] width 93 height 16
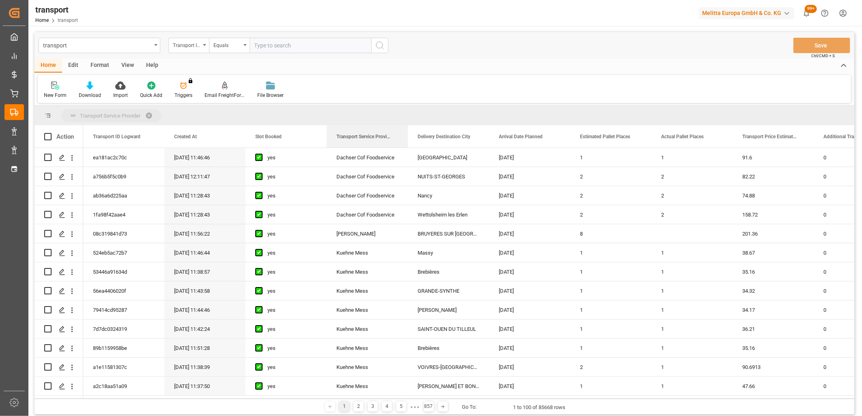
drag, startPoint x: 356, startPoint y: 133, endPoint x: 358, endPoint y: 110, distance: 23.2
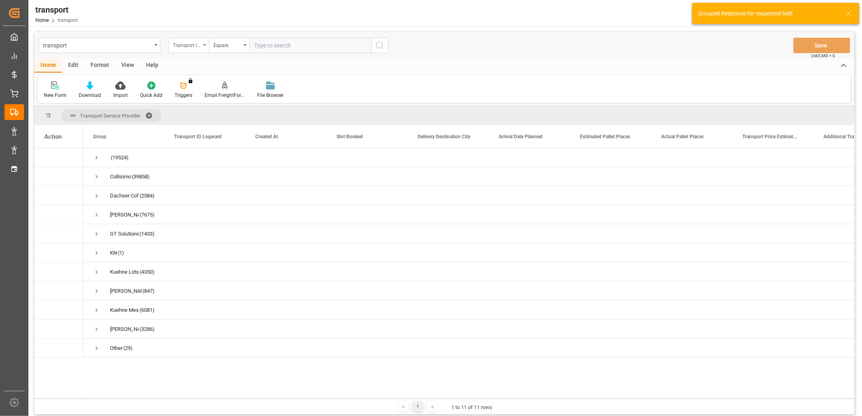
click at [204, 47] on div "Transport ID Logward" at bounding box center [188, 45] width 41 height 15
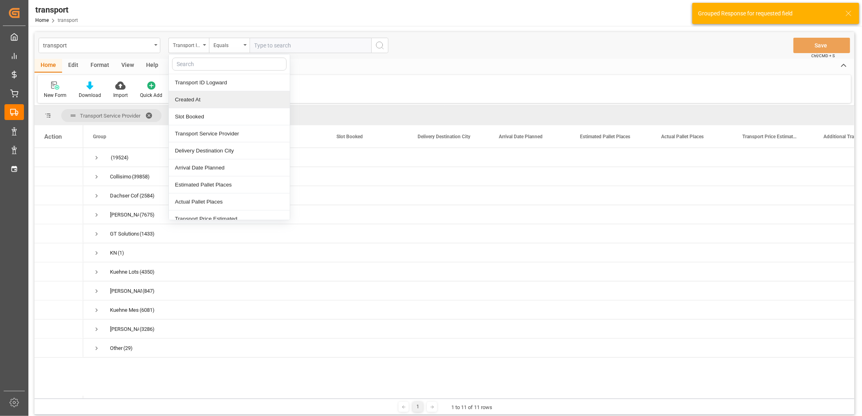
click at [192, 98] on div "Created At" at bounding box center [229, 99] width 121 height 17
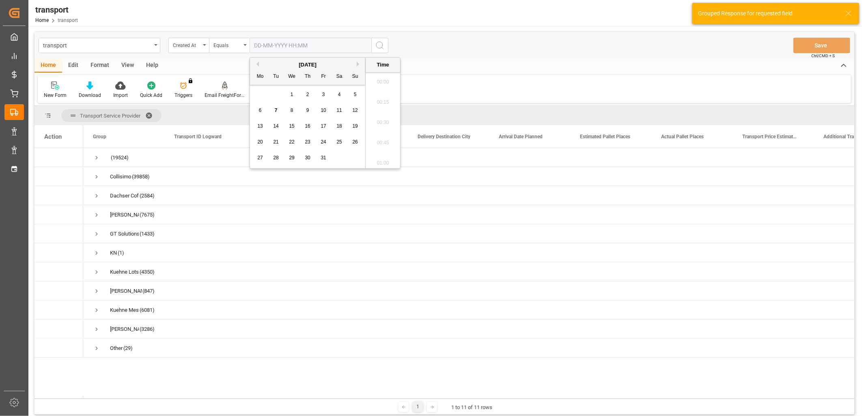
drag, startPoint x: 277, startPoint y: 41, endPoint x: 272, endPoint y: 63, distance: 22.1
click at [277, 41] on input "text" at bounding box center [310, 45] width 122 height 15
click at [258, 113] on div "6" at bounding box center [260, 111] width 10 height 10
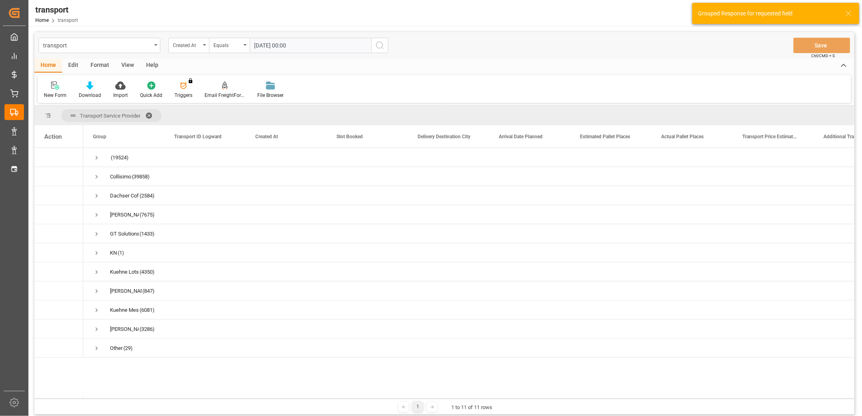
click at [379, 46] on icon "search button" at bounding box center [380, 46] width 10 height 10
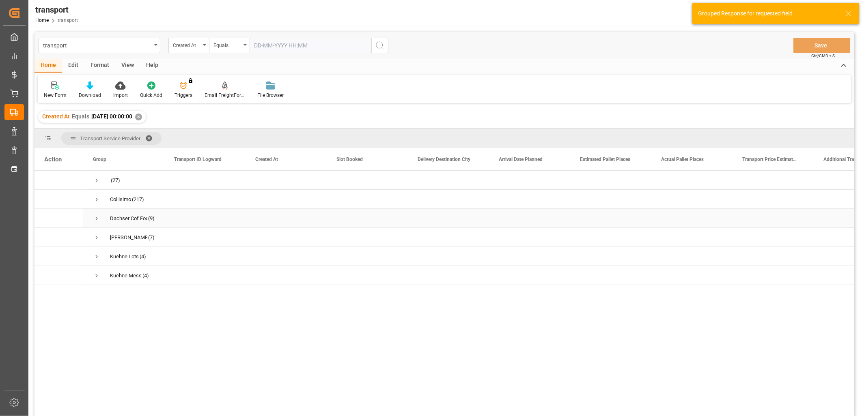
click at [99, 219] on span "Press SPACE to select this row." at bounding box center [96, 218] width 7 height 7
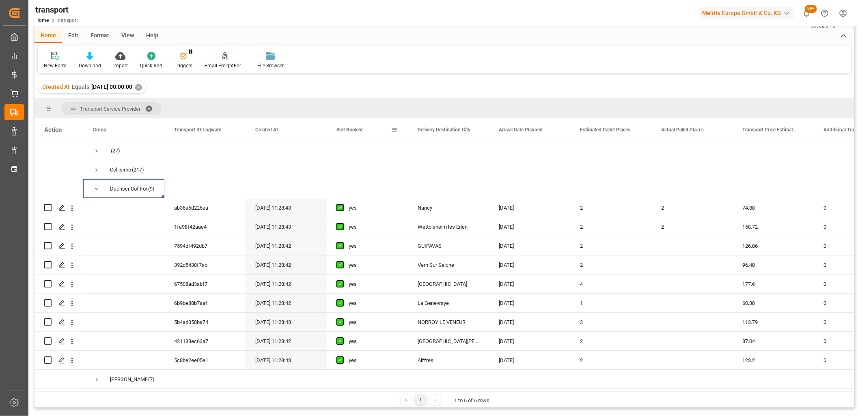
scroll to position [45, 0]
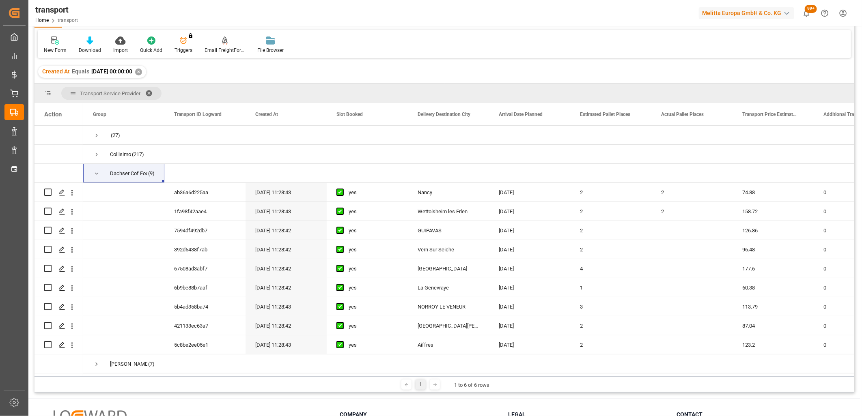
drag, startPoint x: 130, startPoint y: 376, endPoint x: 166, endPoint y: 376, distance: 35.3
click at [165, 376] on div "1 1 to 6 of 6 rows" at bounding box center [443, 384] width 819 height 16
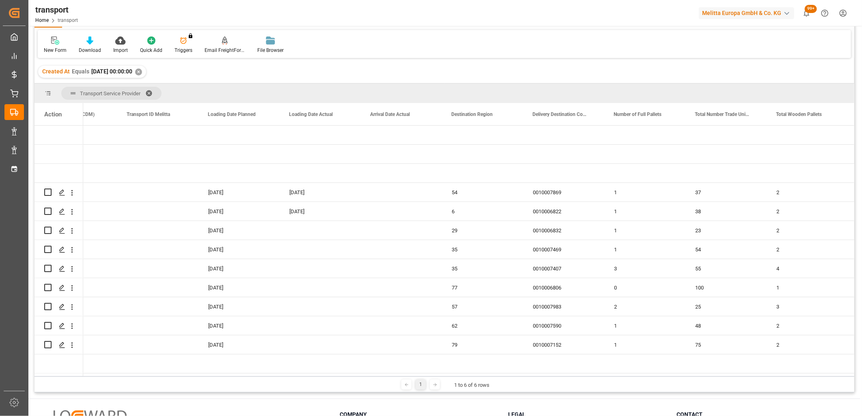
scroll to position [0, 0]
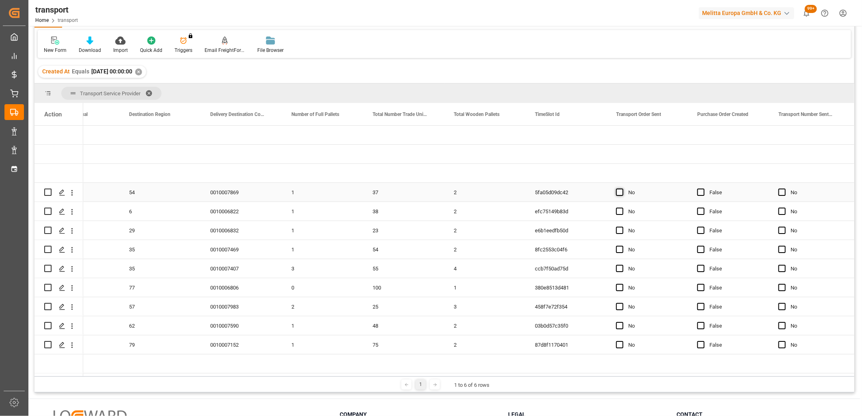
click at [621, 191] on span "Press SPACE to select this row." at bounding box center [619, 192] width 7 height 7
click at [622, 189] on input "Press SPACE to select this row." at bounding box center [622, 189] width 0 height 0
click at [619, 211] on span "Press SPACE to select this row." at bounding box center [619, 211] width 7 height 7
click at [622, 208] on input "Press SPACE to select this row." at bounding box center [622, 208] width 0 height 0
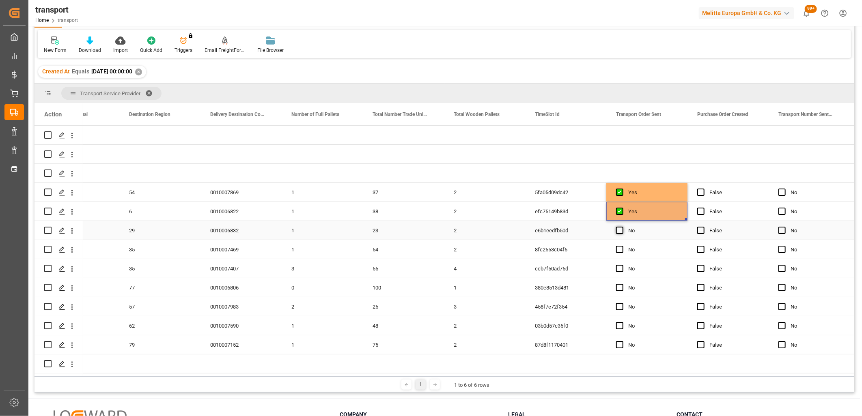
click at [618, 231] on span "Press SPACE to select this row." at bounding box center [619, 230] width 7 height 7
click at [622, 227] on input "Press SPACE to select this row." at bounding box center [622, 227] width 0 height 0
click at [618, 249] on span "Press SPACE to select this row." at bounding box center [619, 249] width 7 height 7
click at [622, 246] on input "Press SPACE to select this row." at bounding box center [622, 246] width 0 height 0
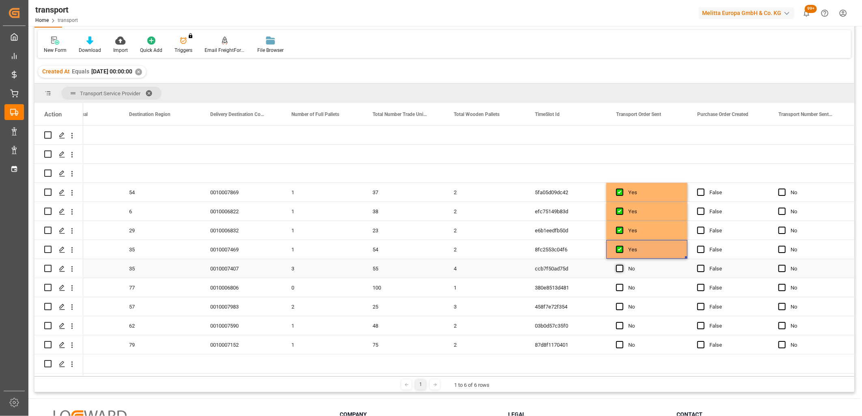
click at [618, 266] on span "Press SPACE to select this row." at bounding box center [619, 268] width 7 height 7
click at [622, 265] on input "Press SPACE to select this row." at bounding box center [622, 265] width 0 height 0
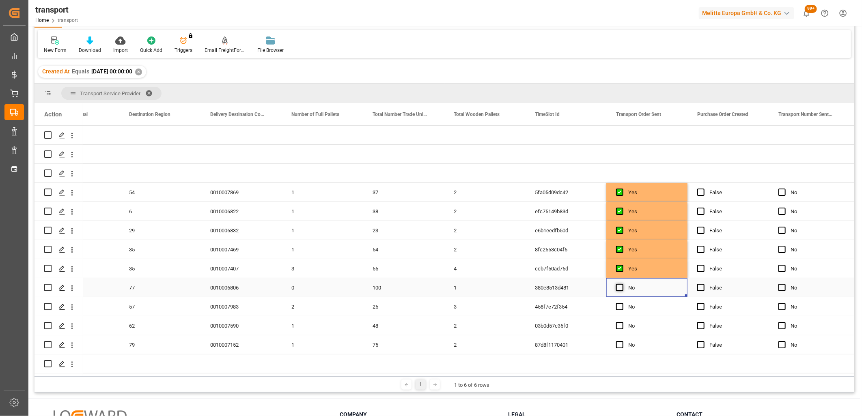
click at [619, 287] on span "Press SPACE to select this row." at bounding box center [619, 287] width 7 height 7
click at [622, 284] on input "Press SPACE to select this row." at bounding box center [622, 284] width 0 height 0
click at [618, 309] on span "Press SPACE to select this row." at bounding box center [619, 306] width 7 height 7
click at [622, 303] on input "Press SPACE to select this row." at bounding box center [622, 303] width 0 height 0
click at [618, 325] on span "Press SPACE to select this row." at bounding box center [619, 325] width 7 height 7
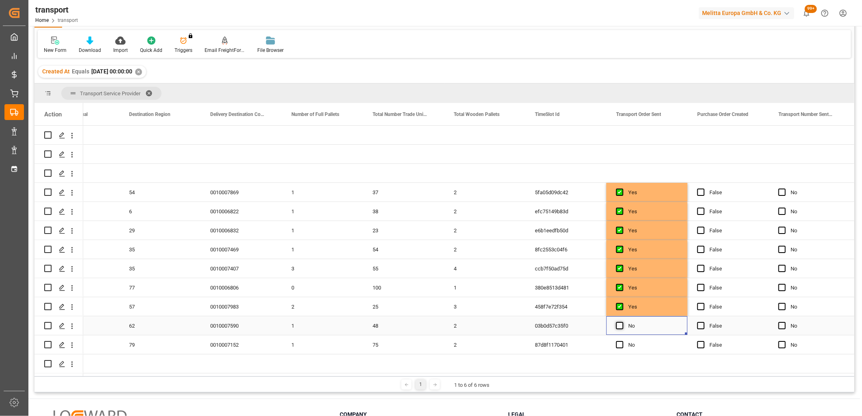
click at [622, 322] on input "Press SPACE to select this row." at bounding box center [622, 322] width 0 height 0
click at [618, 344] on span "Press SPACE to select this row." at bounding box center [619, 344] width 7 height 7
click at [622, 341] on input "Press SPACE to select this row." at bounding box center [622, 341] width 0 height 0
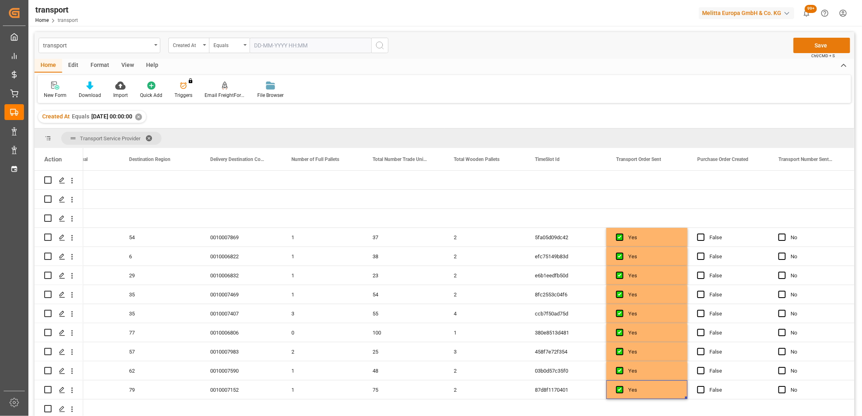
click at [827, 47] on button "Save" at bounding box center [821, 45] width 57 height 15
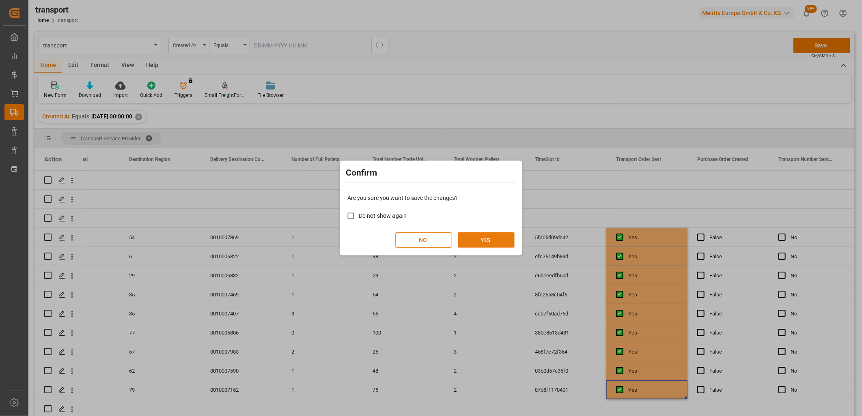
click at [465, 244] on button "YES" at bounding box center [486, 239] width 57 height 15
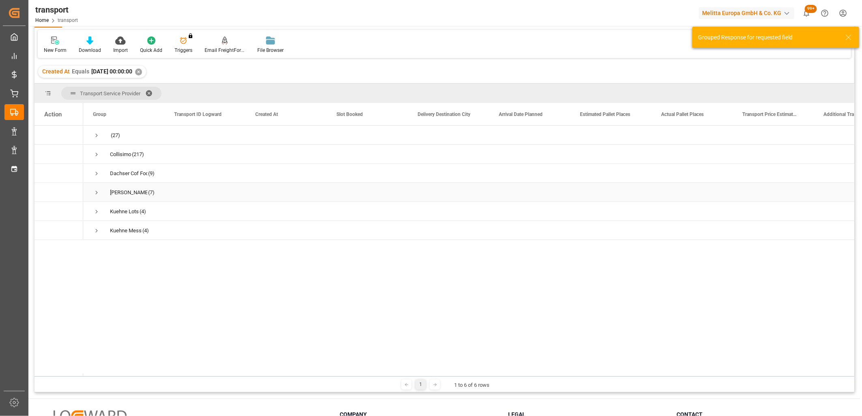
click at [97, 189] on span "Press SPACE to select this row." at bounding box center [96, 192] width 7 height 7
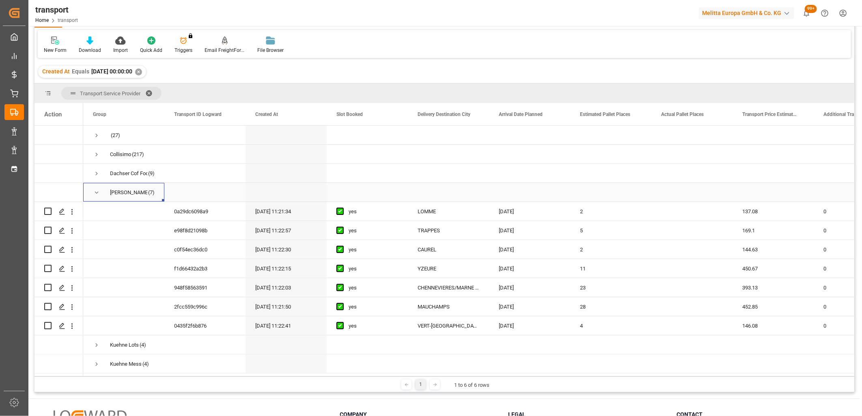
click at [95, 196] on span "Press SPACE to select this row." at bounding box center [96, 192] width 7 height 7
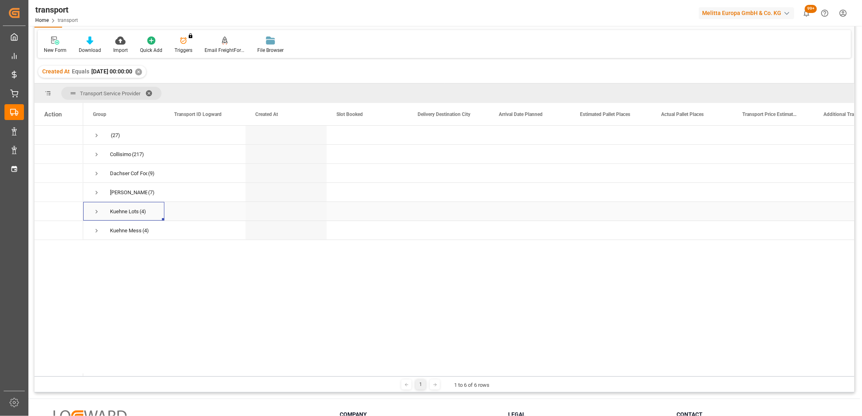
click at [96, 210] on span "Press SPACE to select this row." at bounding box center [96, 211] width 7 height 7
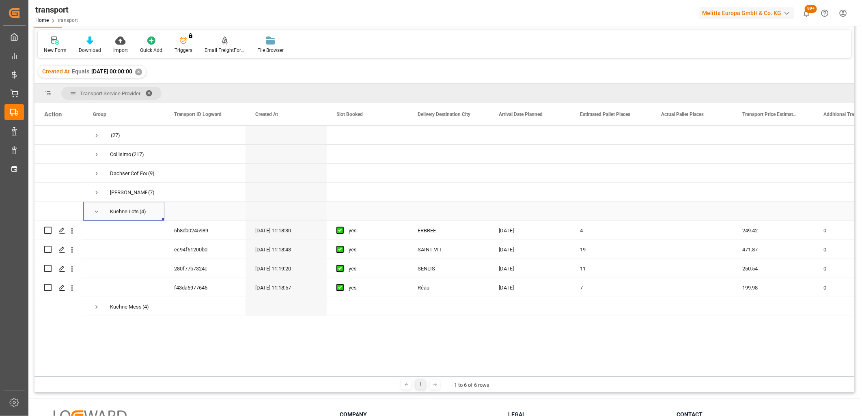
click at [96, 212] on span "Press SPACE to select this row." at bounding box center [96, 211] width 7 height 7
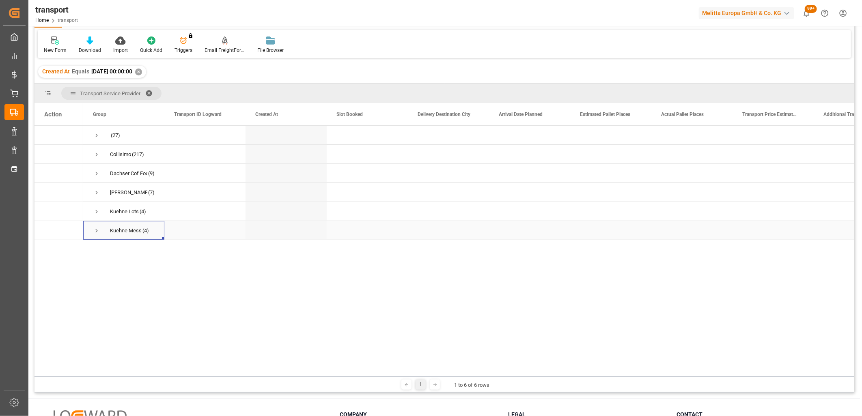
click at [97, 232] on span "Press SPACE to select this row." at bounding box center [96, 230] width 7 height 7
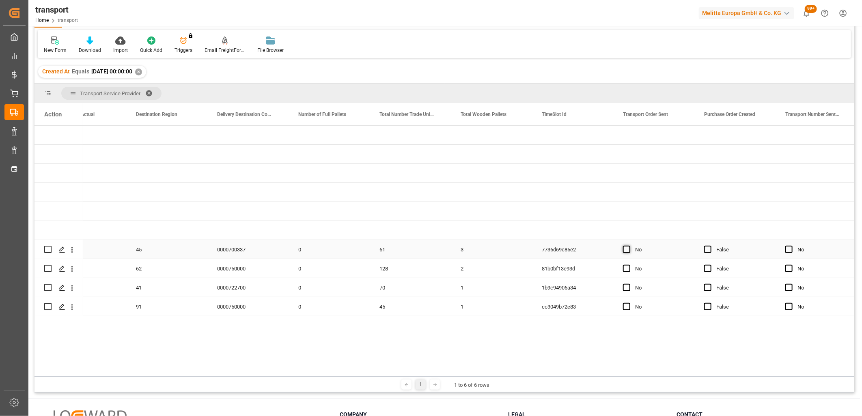
click at [625, 252] on span "Press SPACE to select this row." at bounding box center [626, 249] width 7 height 7
click at [629, 246] on input "Press SPACE to select this row." at bounding box center [629, 246] width 0 height 0
click at [626, 267] on span "Press SPACE to select this row." at bounding box center [626, 268] width 7 height 7
click at [629, 265] on input "Press SPACE to select this row." at bounding box center [629, 265] width 0 height 0
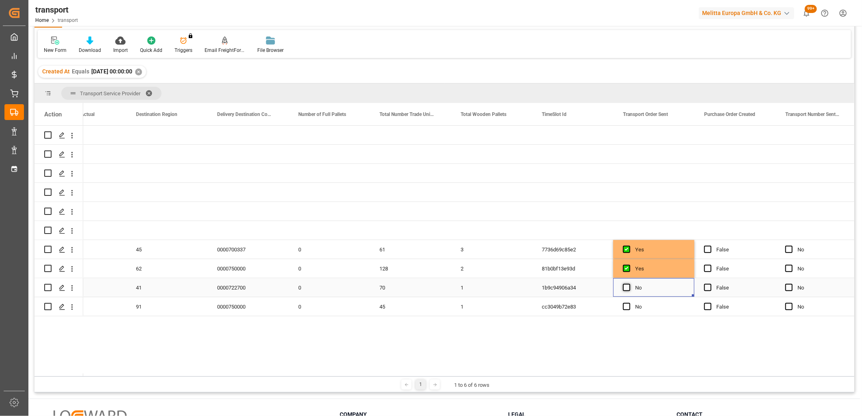
click at [624, 290] on span "Press SPACE to select this row." at bounding box center [626, 287] width 7 height 7
click at [629, 284] on input "Press SPACE to select this row." at bounding box center [629, 284] width 0 height 0
click at [625, 307] on span "Press SPACE to select this row." at bounding box center [626, 306] width 7 height 7
click at [629, 303] on input "Press SPACE to select this row." at bounding box center [629, 303] width 0 height 0
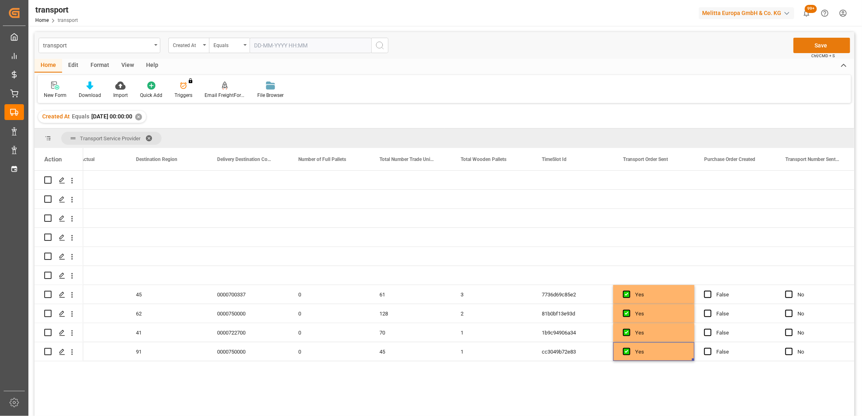
click at [829, 47] on button "Save" at bounding box center [821, 45] width 57 height 15
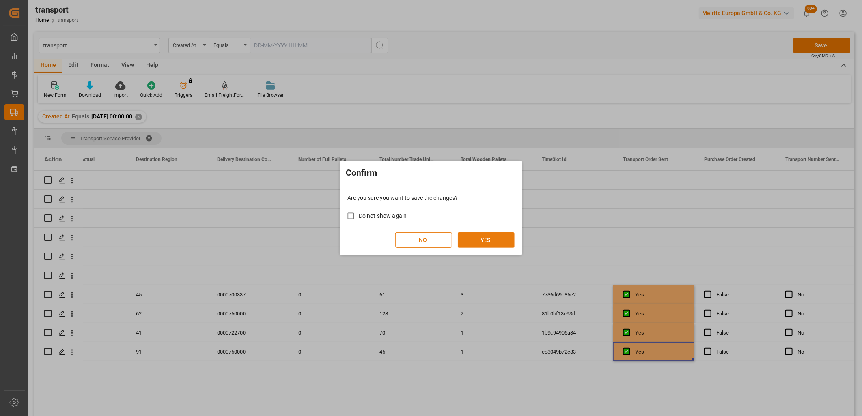
click at [476, 237] on button "YES" at bounding box center [486, 239] width 57 height 15
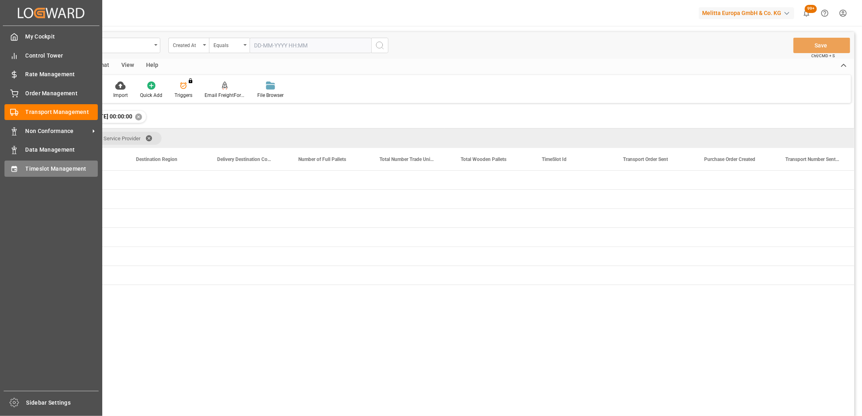
click at [10, 161] on div "Timeslot Management Timeslot Management" at bounding box center [50, 169] width 93 height 16
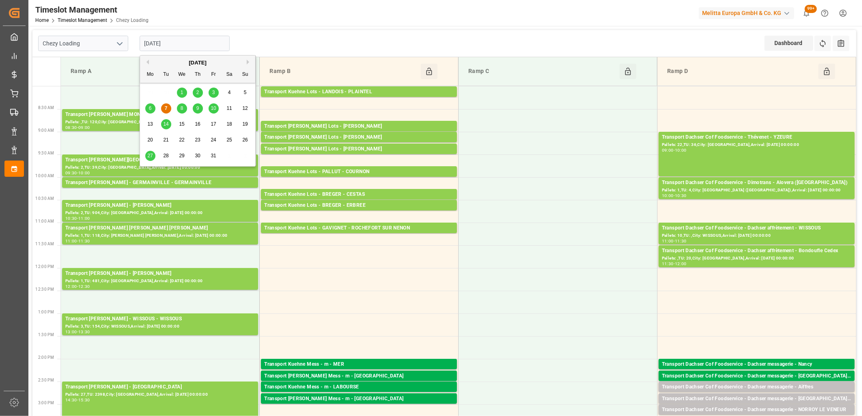
click at [185, 43] on input "[DATE]" at bounding box center [185, 43] width 90 height 15
click at [180, 112] on div "8" at bounding box center [182, 109] width 10 height 10
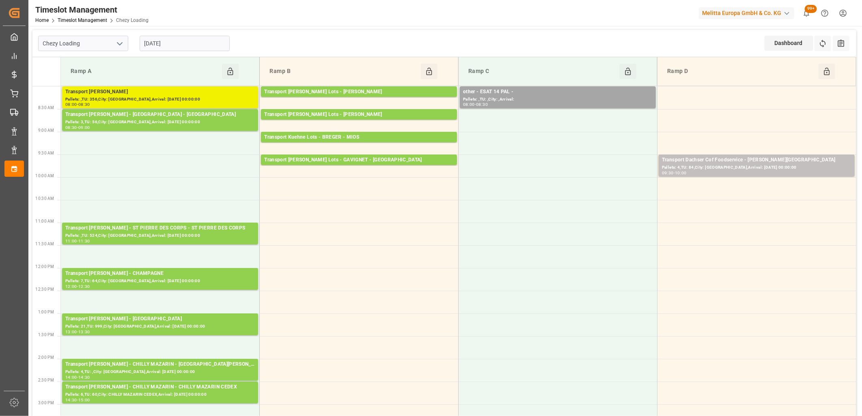
click at [177, 101] on div "Pallets: ,TU: 356,City: [GEOGRAPHIC_DATA],Arrival: [DATE] 00:00:00" at bounding box center [159, 99] width 189 height 7
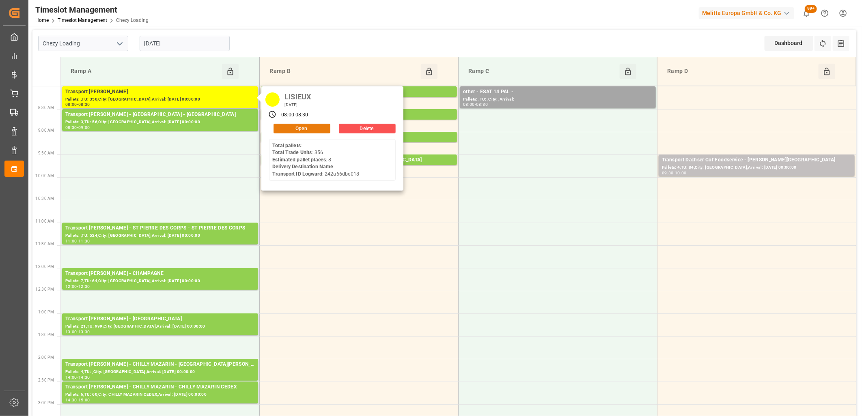
click at [287, 126] on button "Open" at bounding box center [301, 129] width 57 height 10
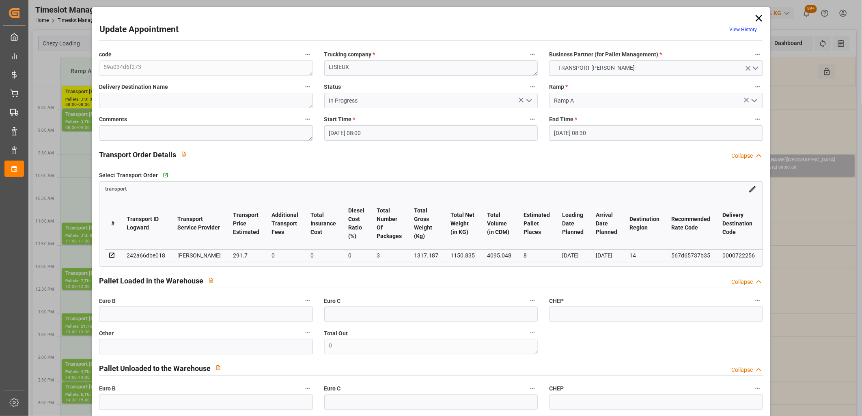
click at [529, 103] on icon "open menu" at bounding box center [529, 101] width 10 height 10
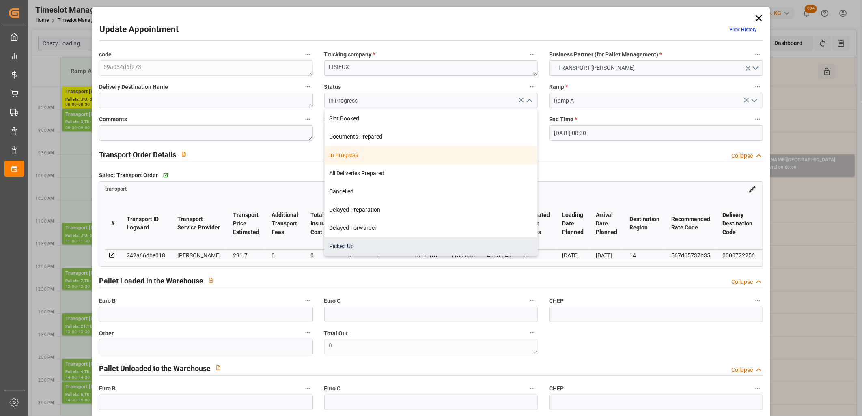
click at [428, 254] on div "Picked Up" at bounding box center [431, 246] width 213 height 18
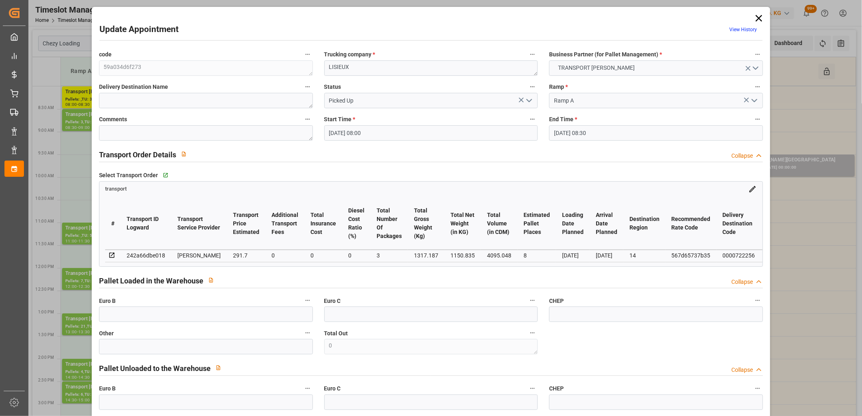
click at [525, 101] on icon "open menu" at bounding box center [529, 101] width 10 height 10
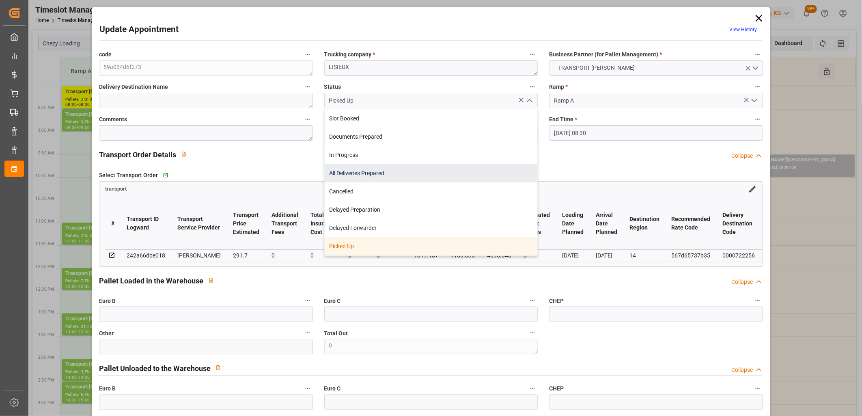
click at [462, 168] on div "All Deliveries Prepared" at bounding box center [431, 173] width 213 height 18
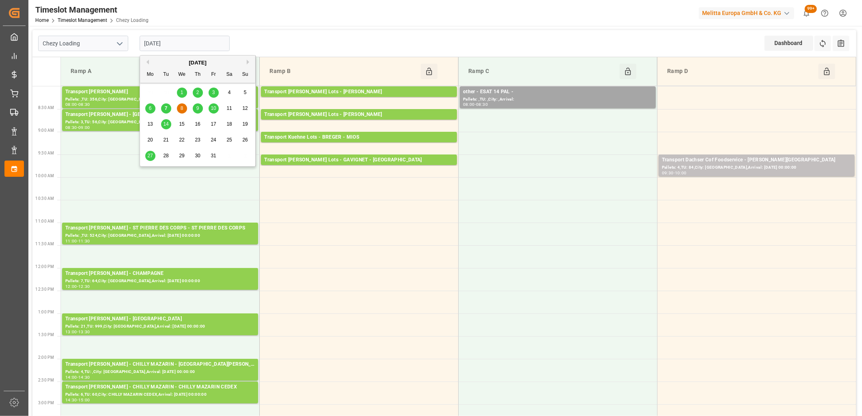
click at [179, 45] on input "[DATE]" at bounding box center [185, 43] width 90 height 15
click at [197, 111] on div "9" at bounding box center [198, 109] width 10 height 10
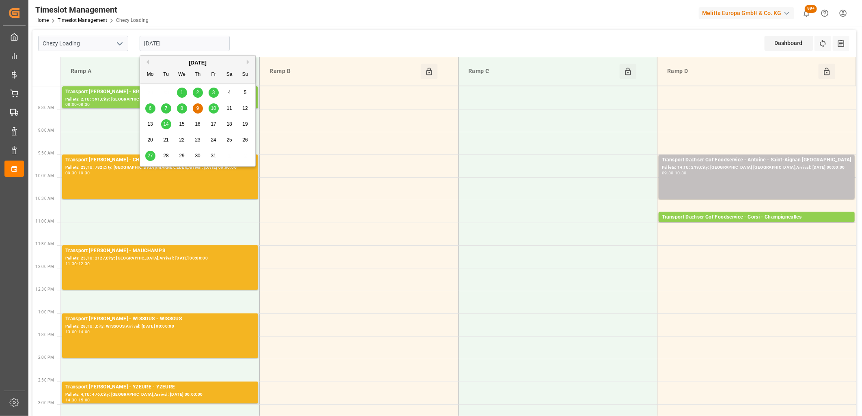
click at [202, 45] on input "[DATE]" at bounding box center [185, 43] width 90 height 15
click at [166, 107] on span "7" at bounding box center [166, 108] width 3 height 6
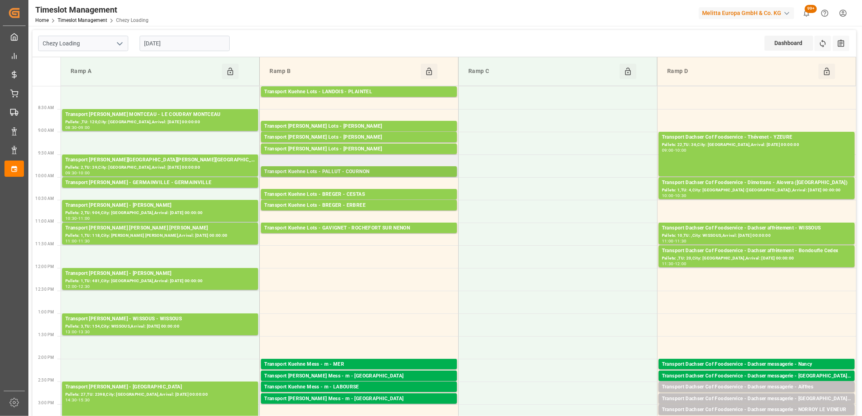
click at [415, 175] on div "Transport Kuehne Lots - PALLUT - COURNON" at bounding box center [358, 172] width 189 height 8
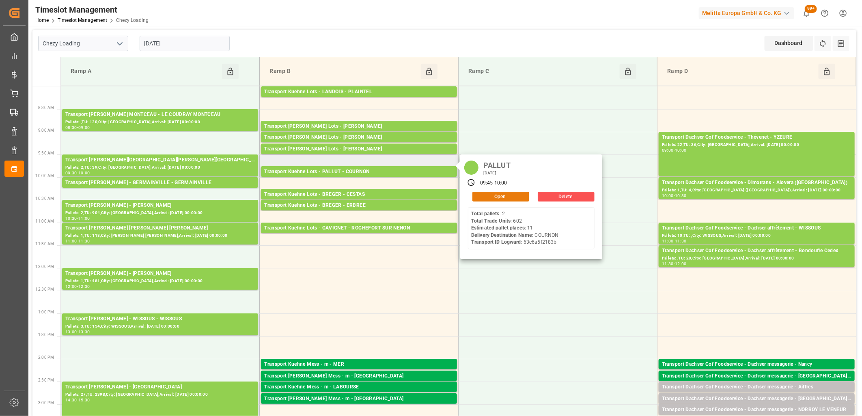
click at [492, 194] on button "Open" at bounding box center [500, 197] width 57 height 10
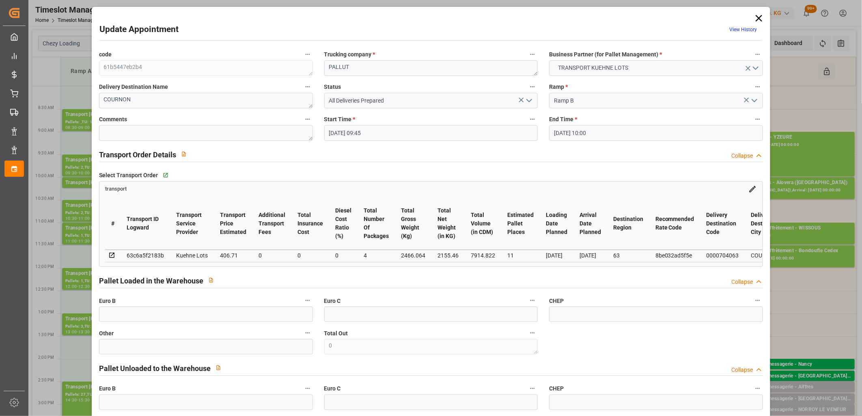
click at [755, 21] on icon at bounding box center [758, 18] width 11 height 11
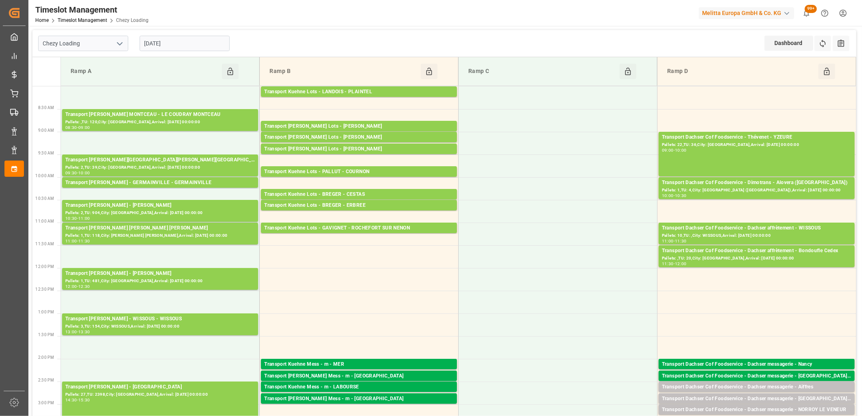
click at [206, 41] on input "[DATE]" at bounding box center [185, 43] width 90 height 15
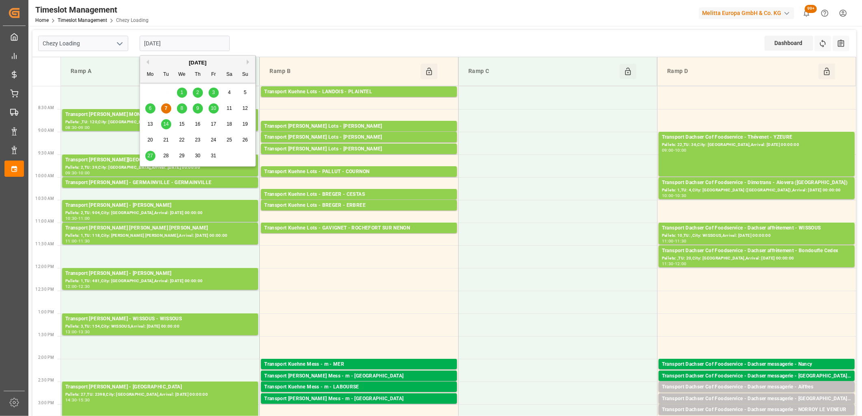
click at [153, 108] on div "6" at bounding box center [150, 109] width 10 height 10
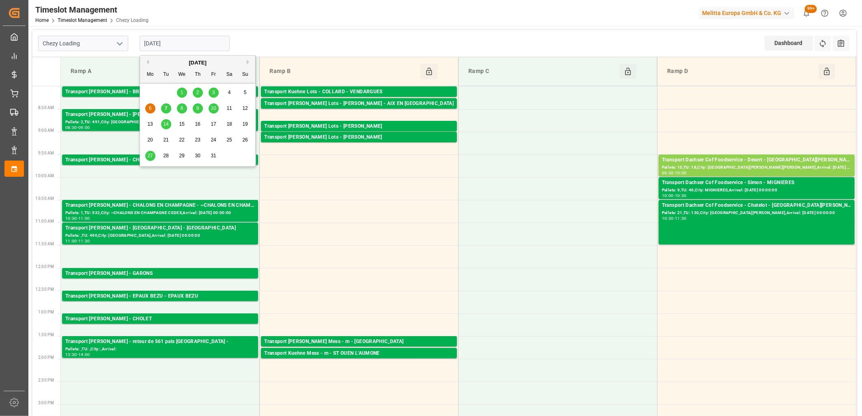
click at [187, 39] on input "[DATE]" at bounding box center [185, 43] width 90 height 15
click at [165, 108] on span "7" at bounding box center [166, 108] width 3 height 6
